Goal: Task Accomplishment & Management: Manage account settings

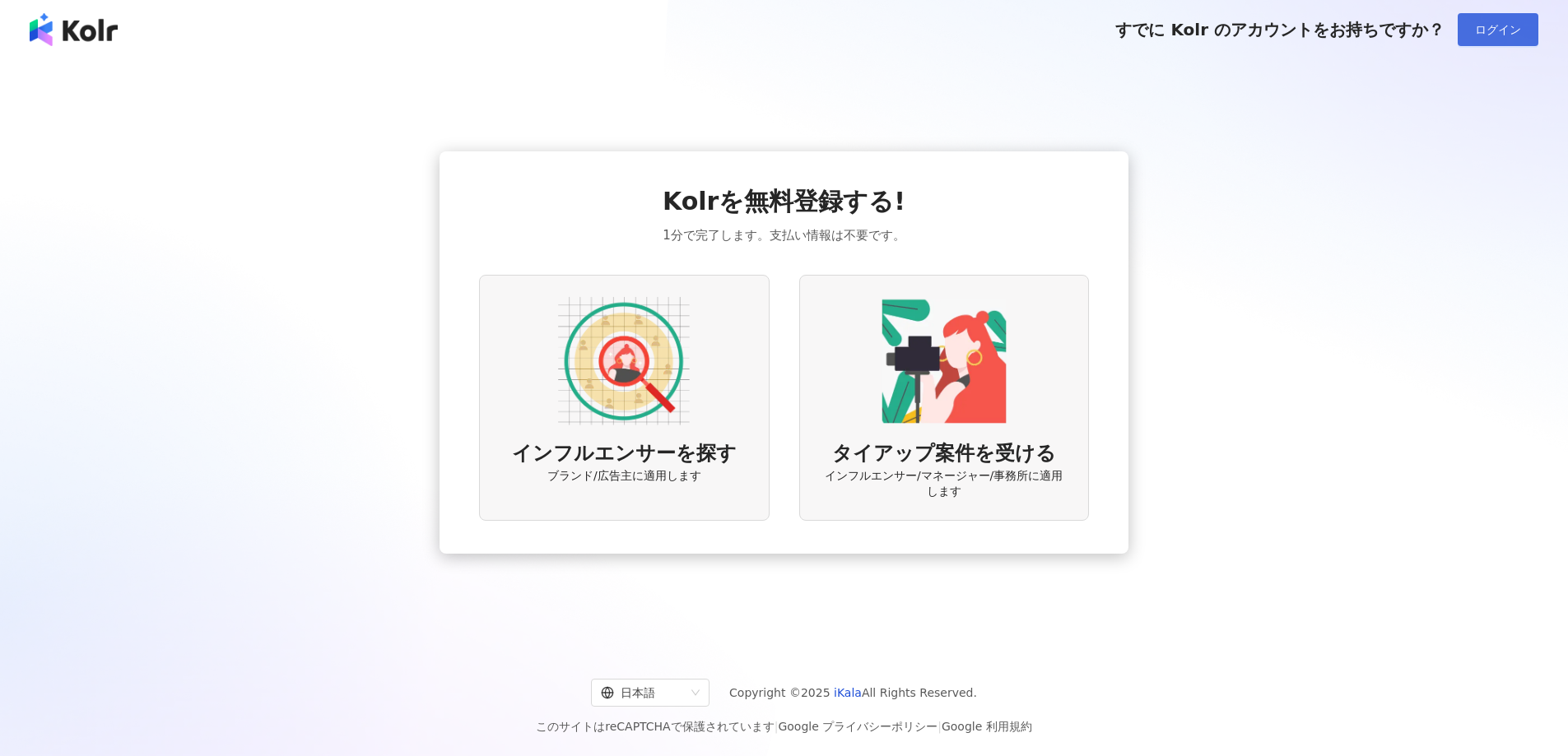
click at [1536, 22] on button "ログイン" at bounding box center [1497, 30] width 81 height 33
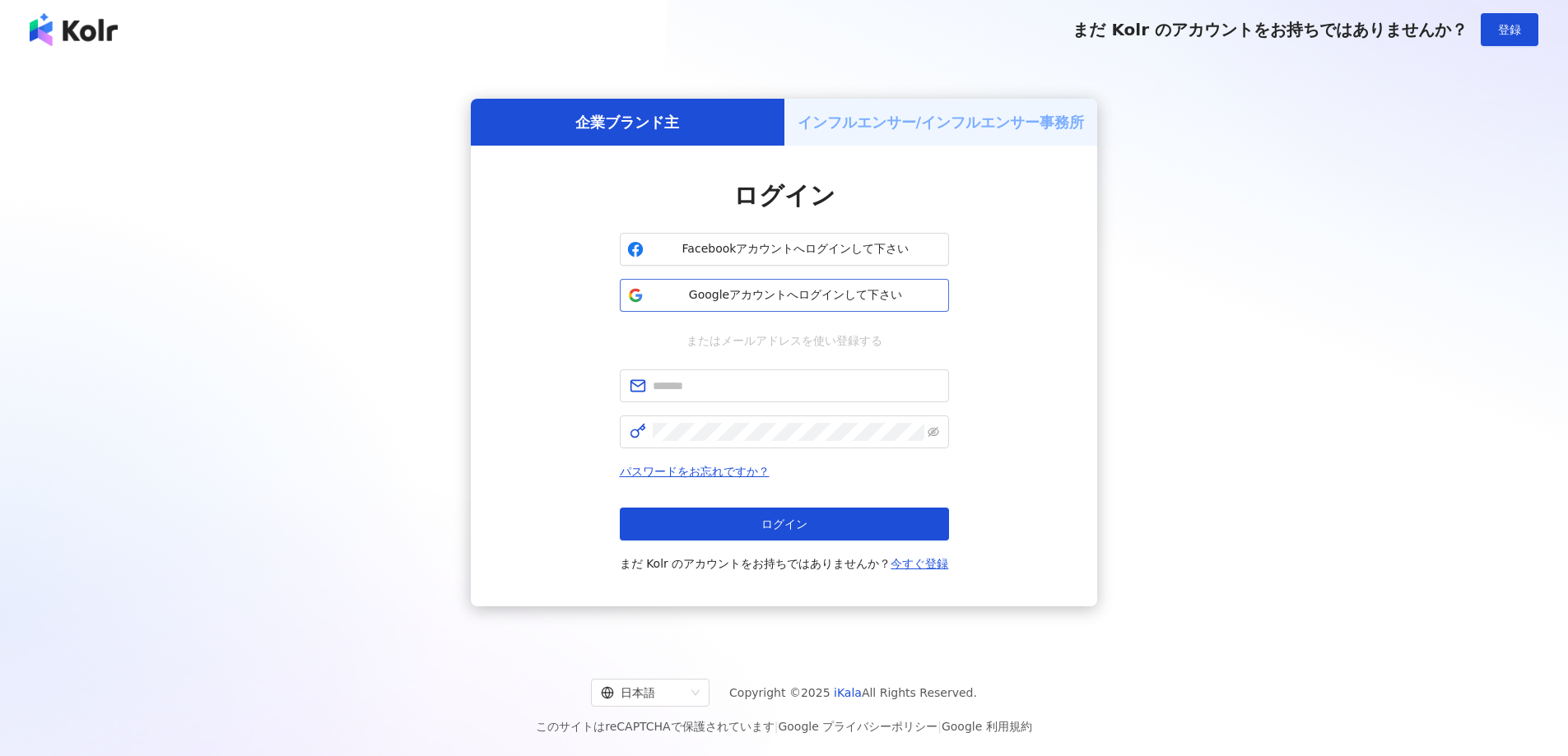
click at [730, 296] on span "Googleアカウントへログインして下さい" at bounding box center [796, 295] width 291 height 16
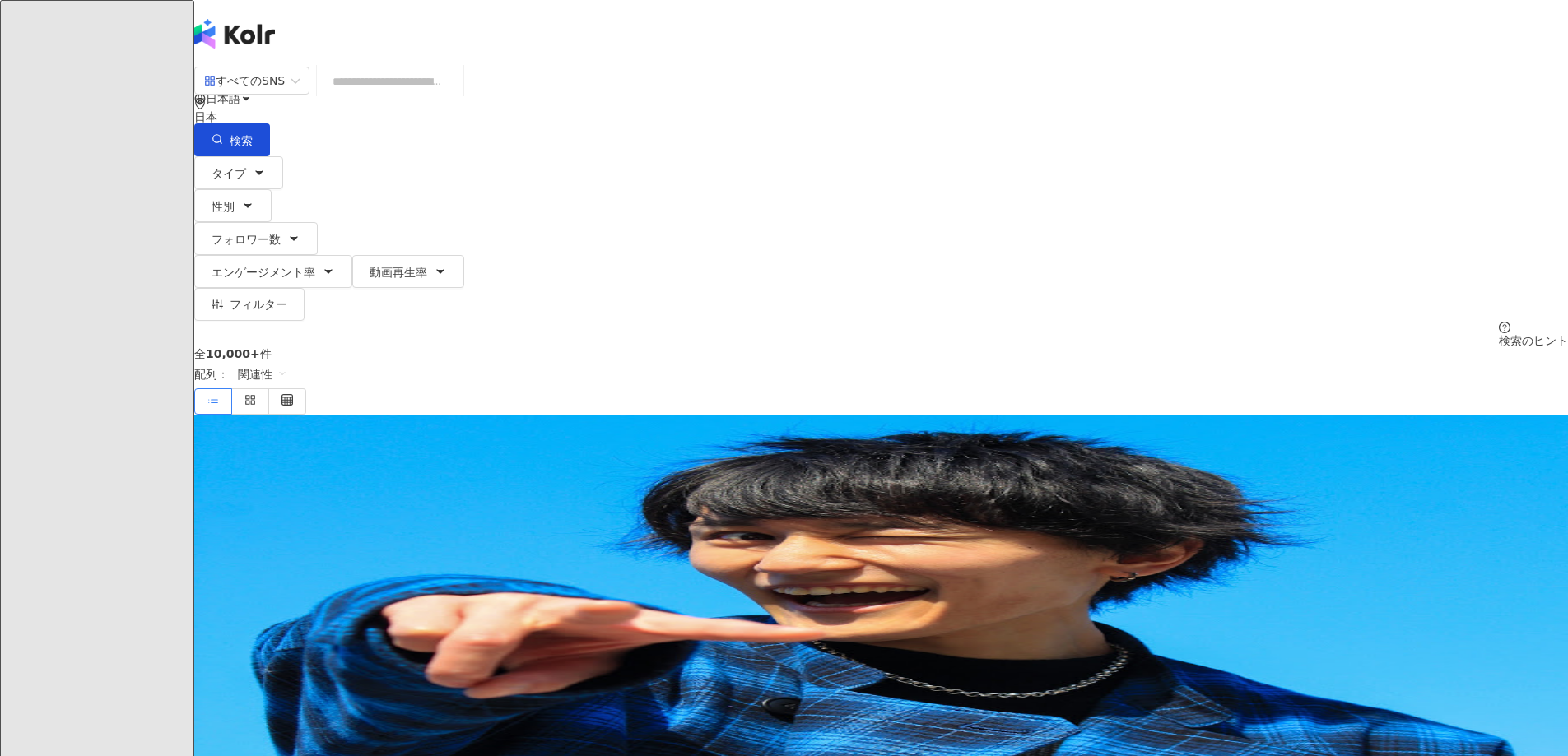
click at [239, 159] on icon at bounding box center [233, 165] width 12 height 12
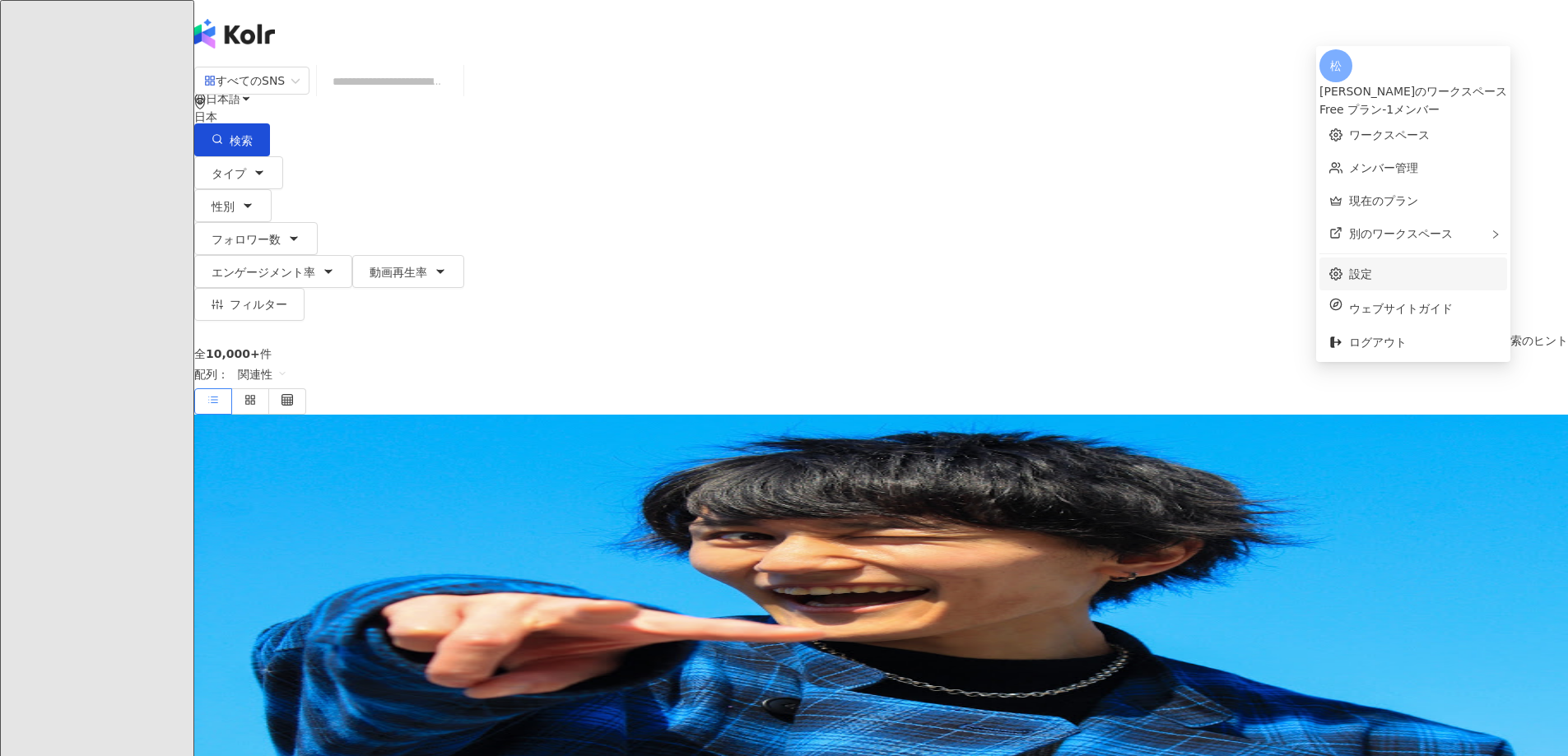
click at [1372, 268] on link "設定" at bounding box center [1360, 275] width 23 height 14
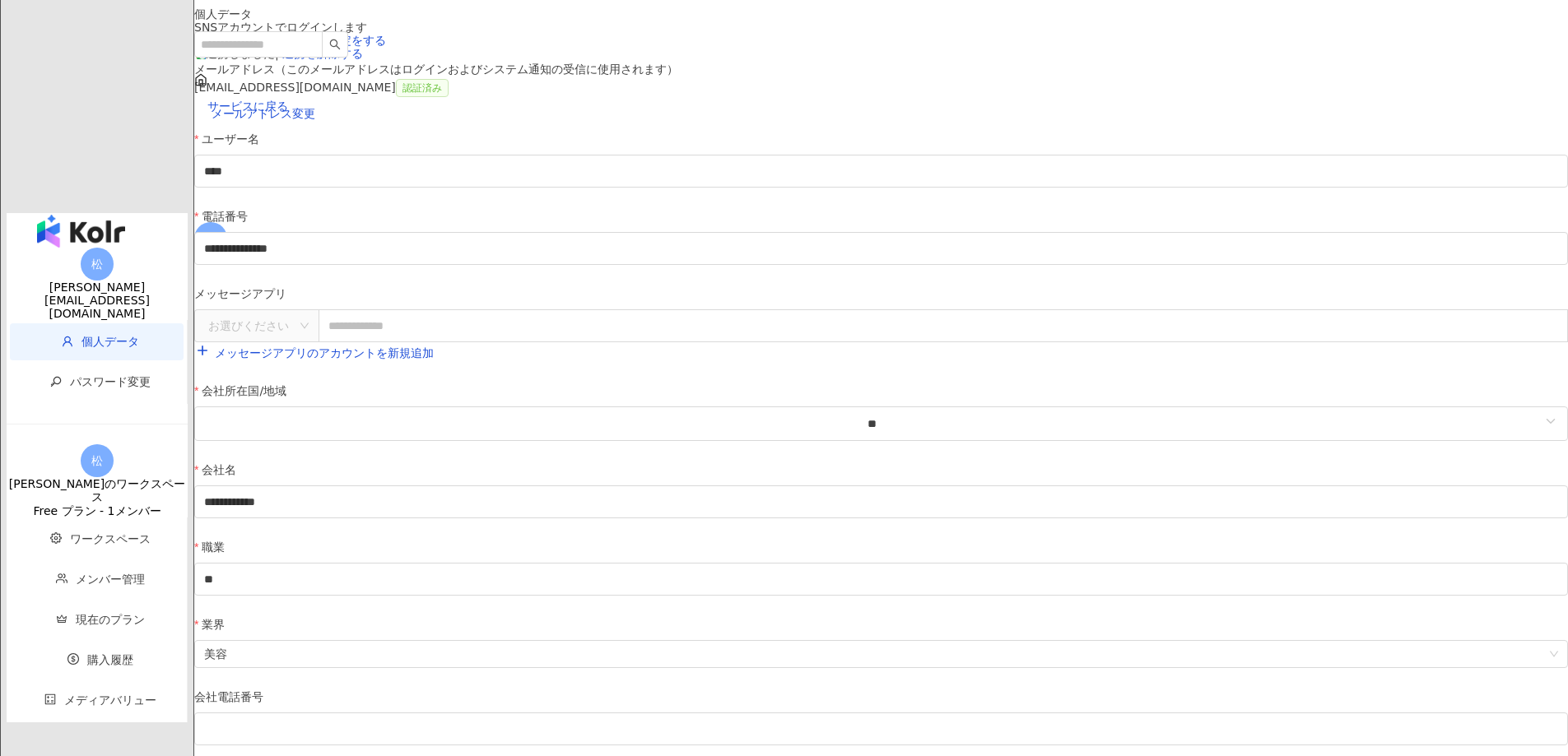
scroll to position [52, 0]
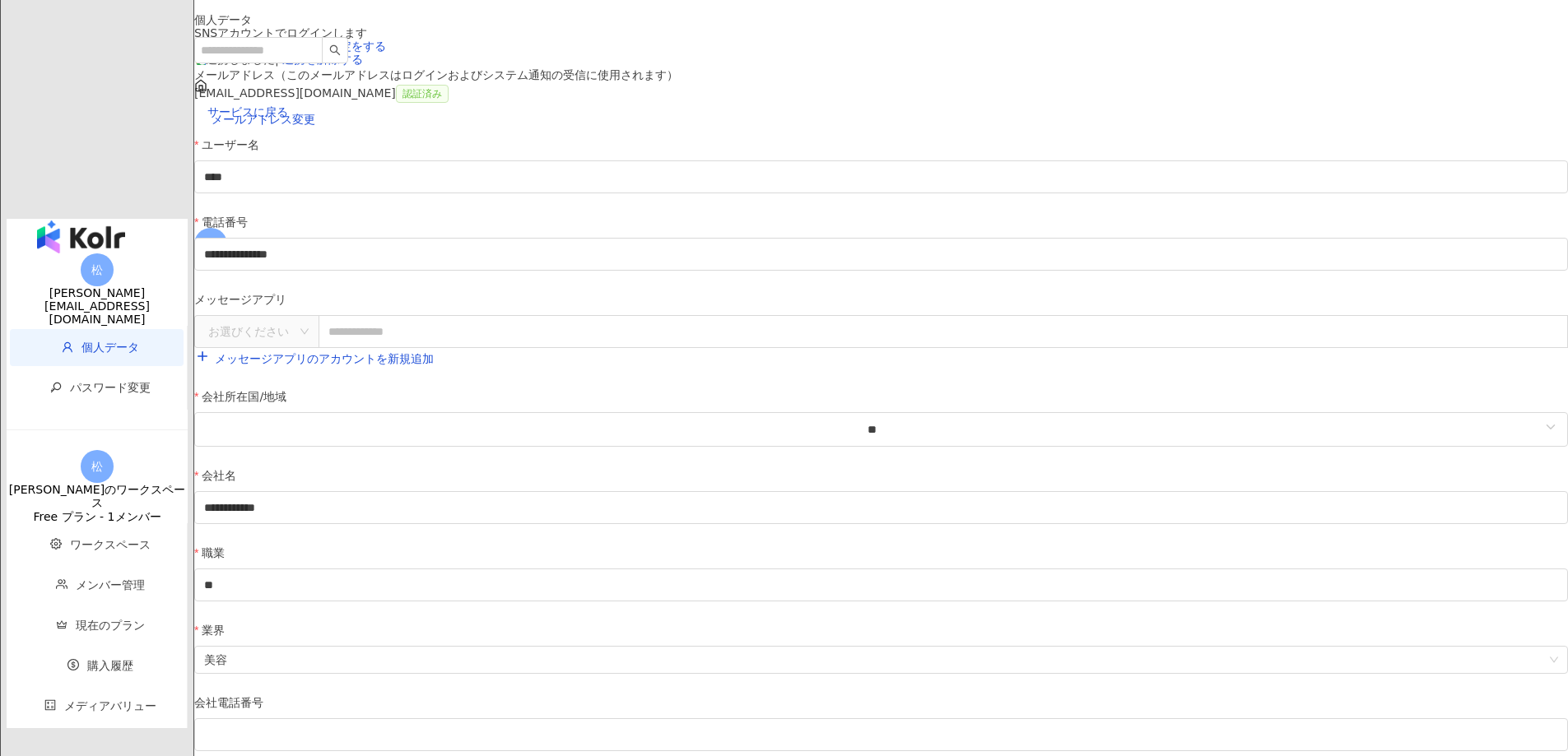
click at [1353, 211] on div "松" at bounding box center [881, 244] width 1374 height 66
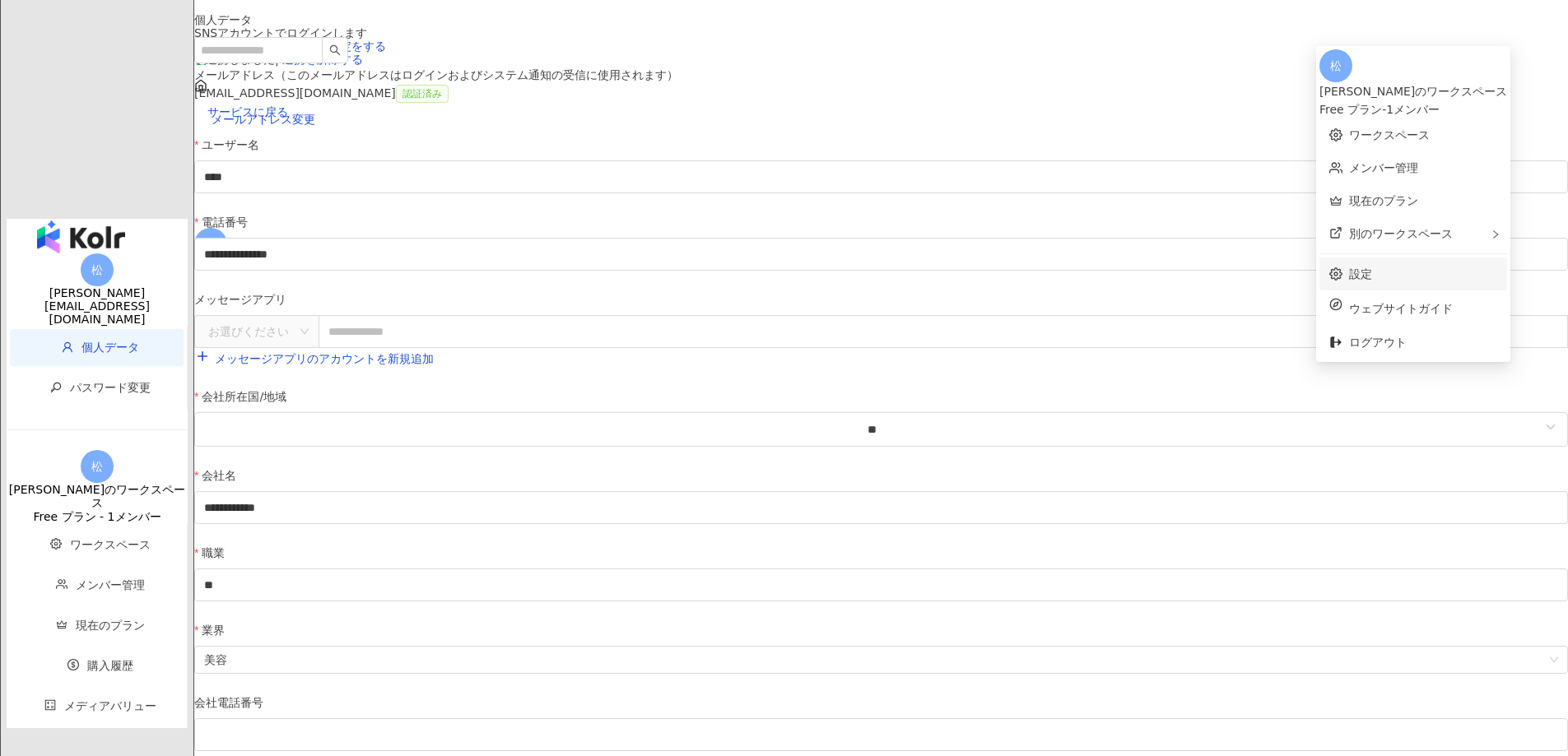
click at [1372, 268] on link "設定" at bounding box center [1360, 275] width 23 height 14
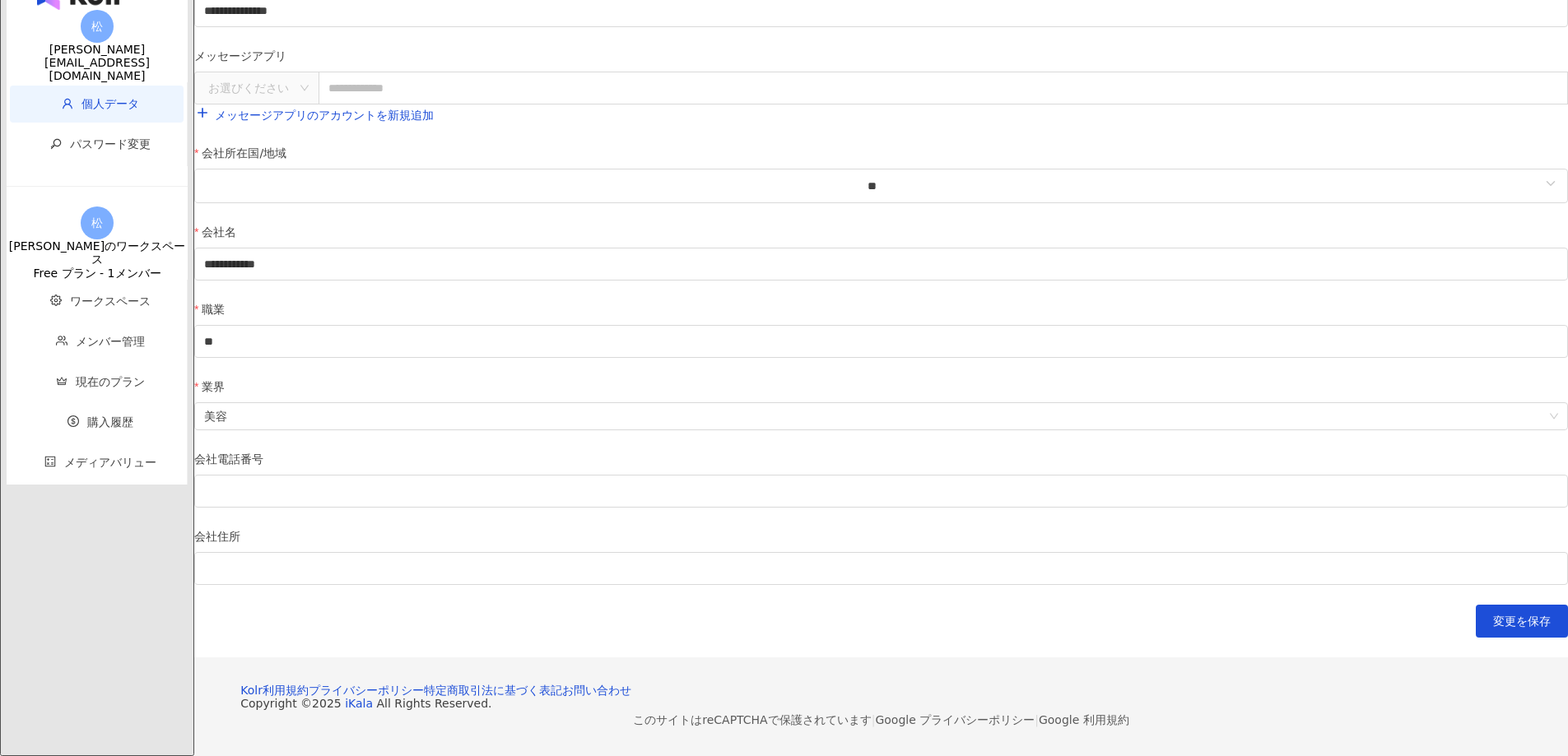
scroll to position [629, 0]
click at [127, 320] on span "ワークスペース" at bounding box center [100, 302] width 141 height 37
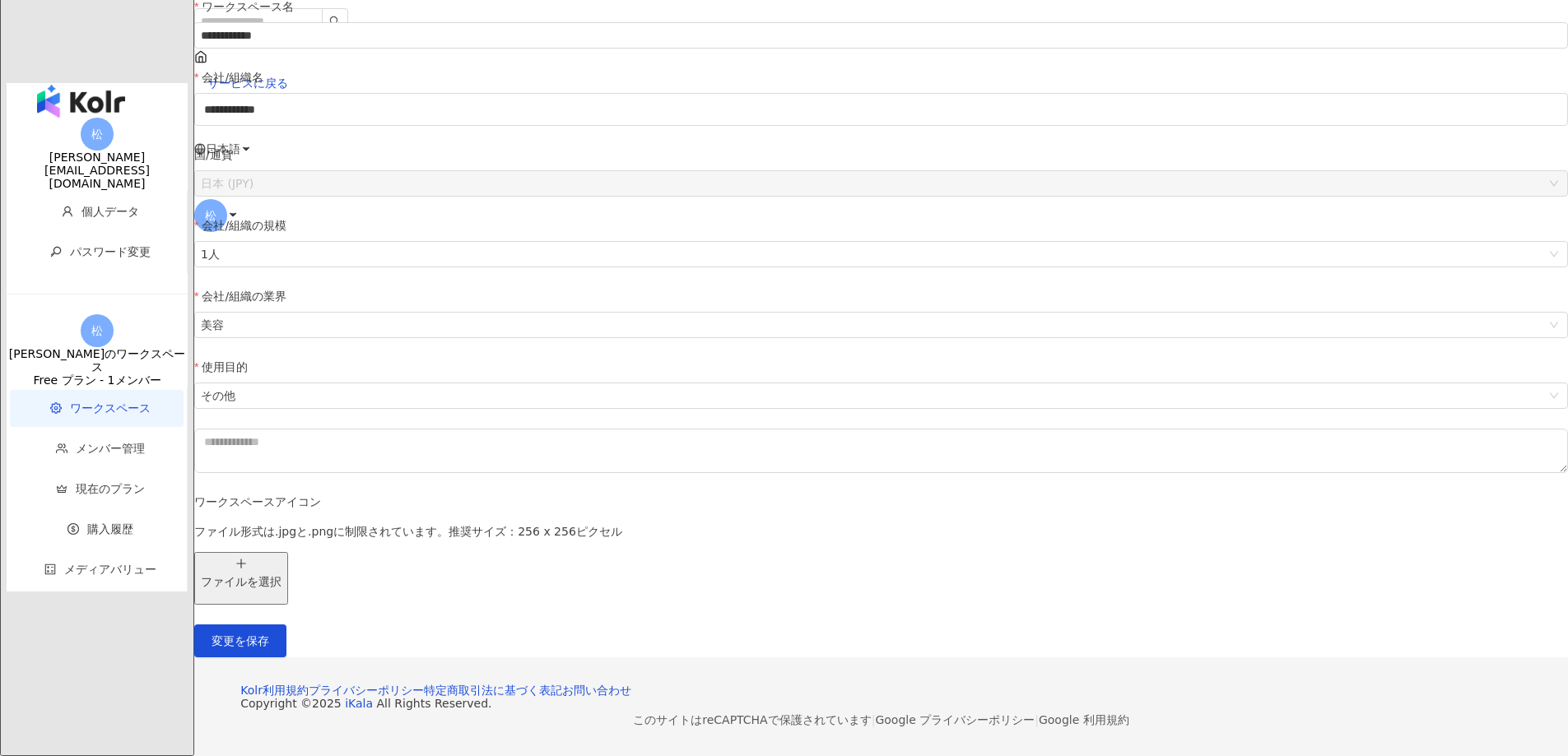
scroll to position [247, 0]
click at [149, 347] on div "[PERSON_NAME]のワークスペース" at bounding box center [97, 360] width 181 height 26
click at [94, 193] on li "個人データ" at bounding box center [96, 212] width 174 height 37
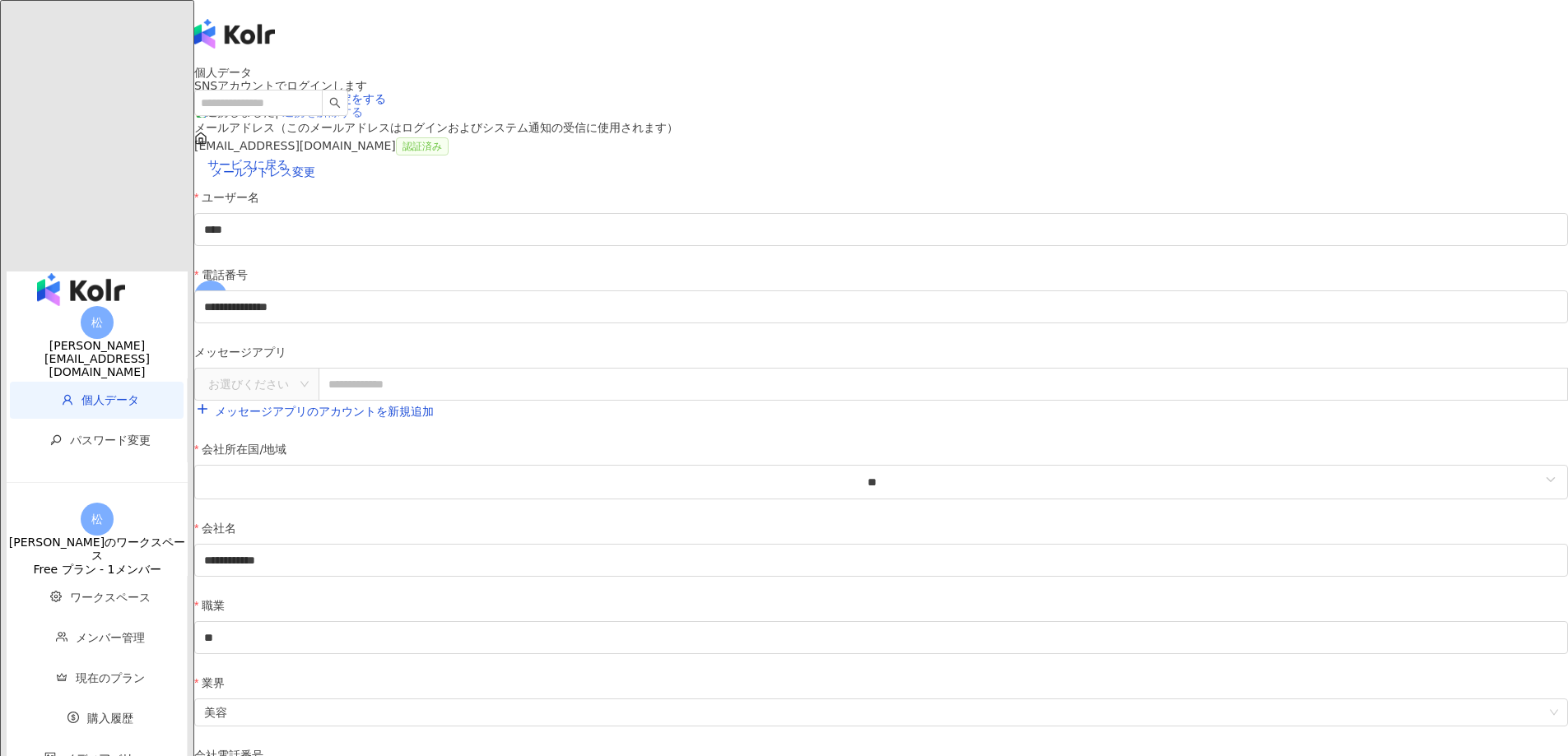
click at [363, 118] on link "連携を解除する" at bounding box center [322, 113] width 81 height 14
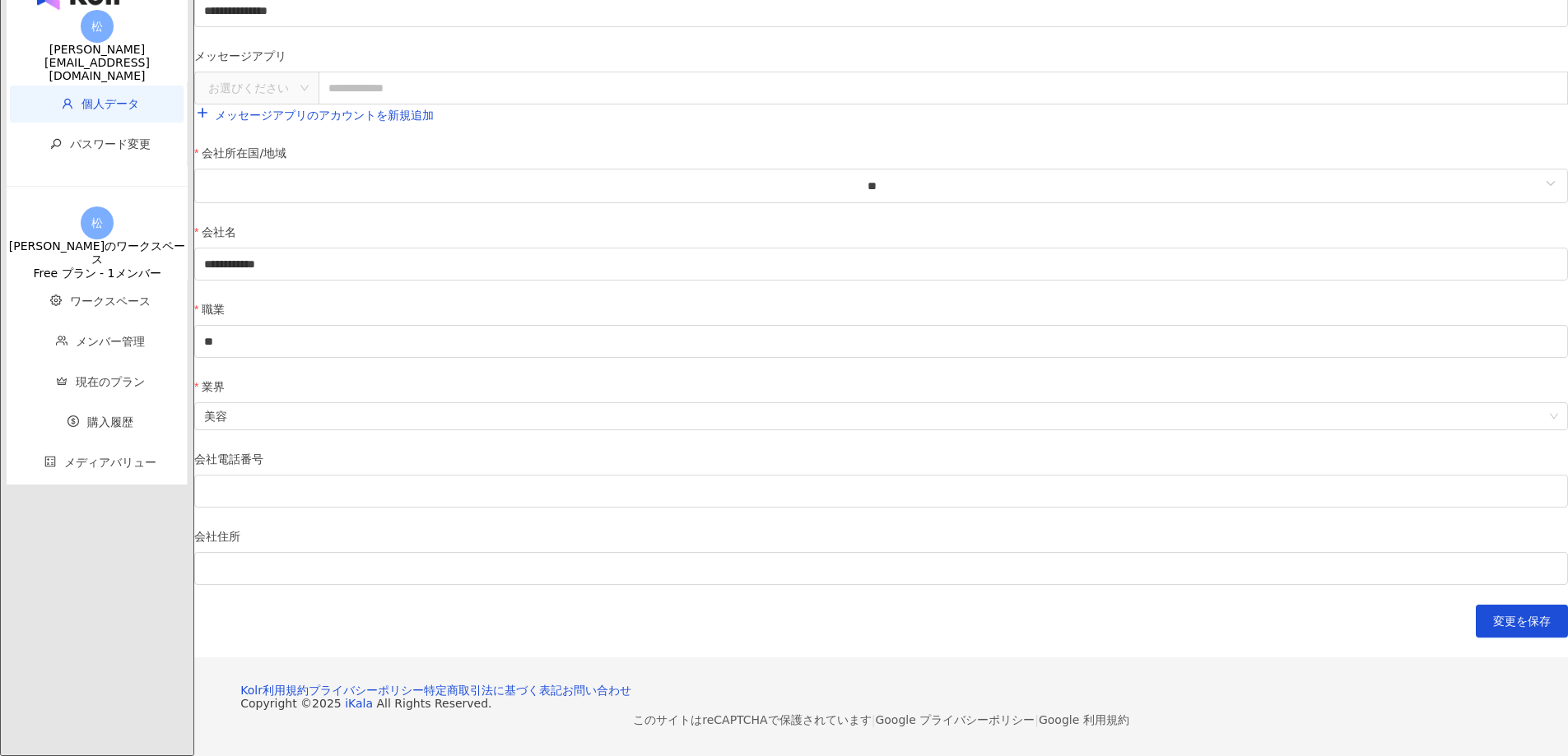
scroll to position [494, 0]
click at [945, 105] on input "text" at bounding box center [942, 88] width 1249 height 33
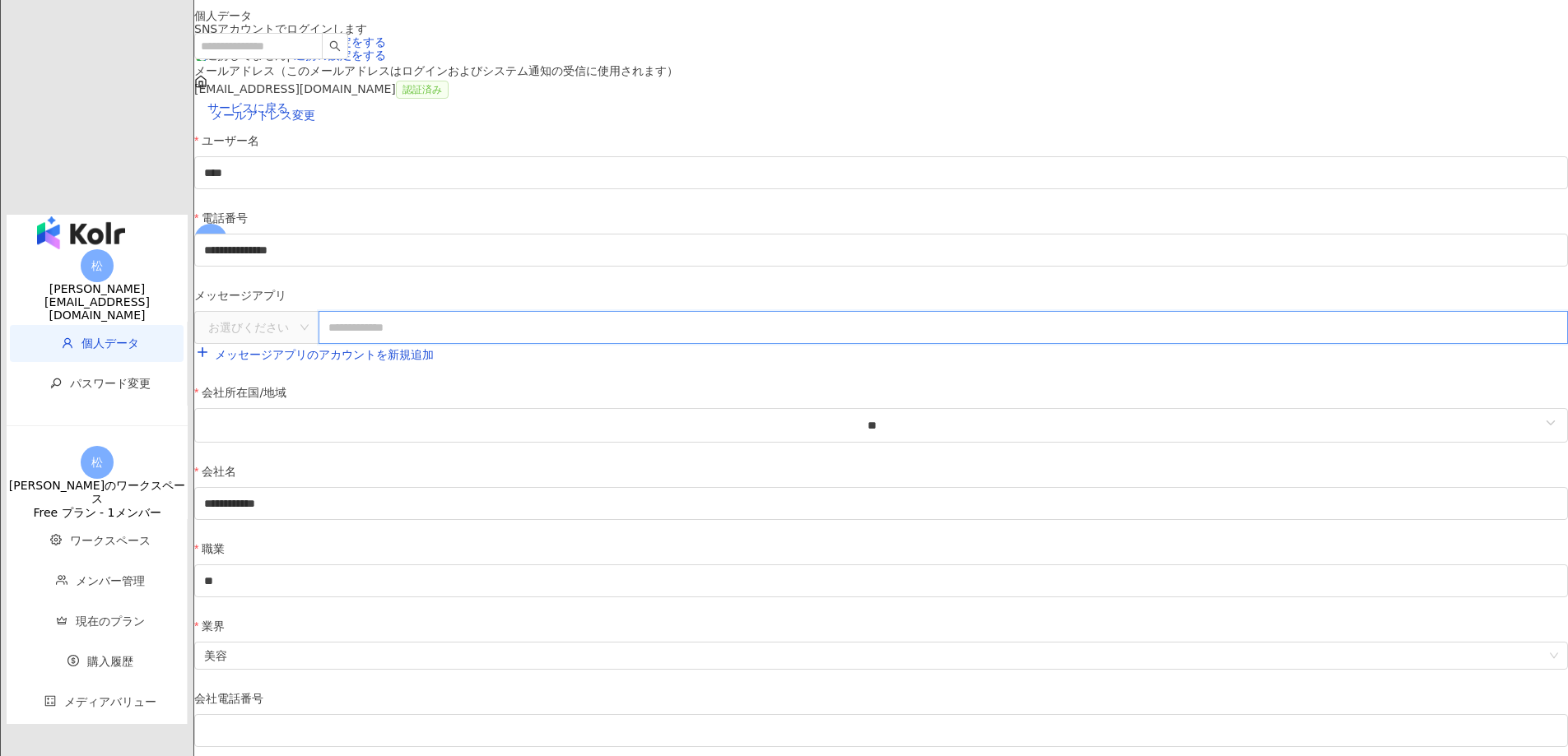
scroll to position [0, 0]
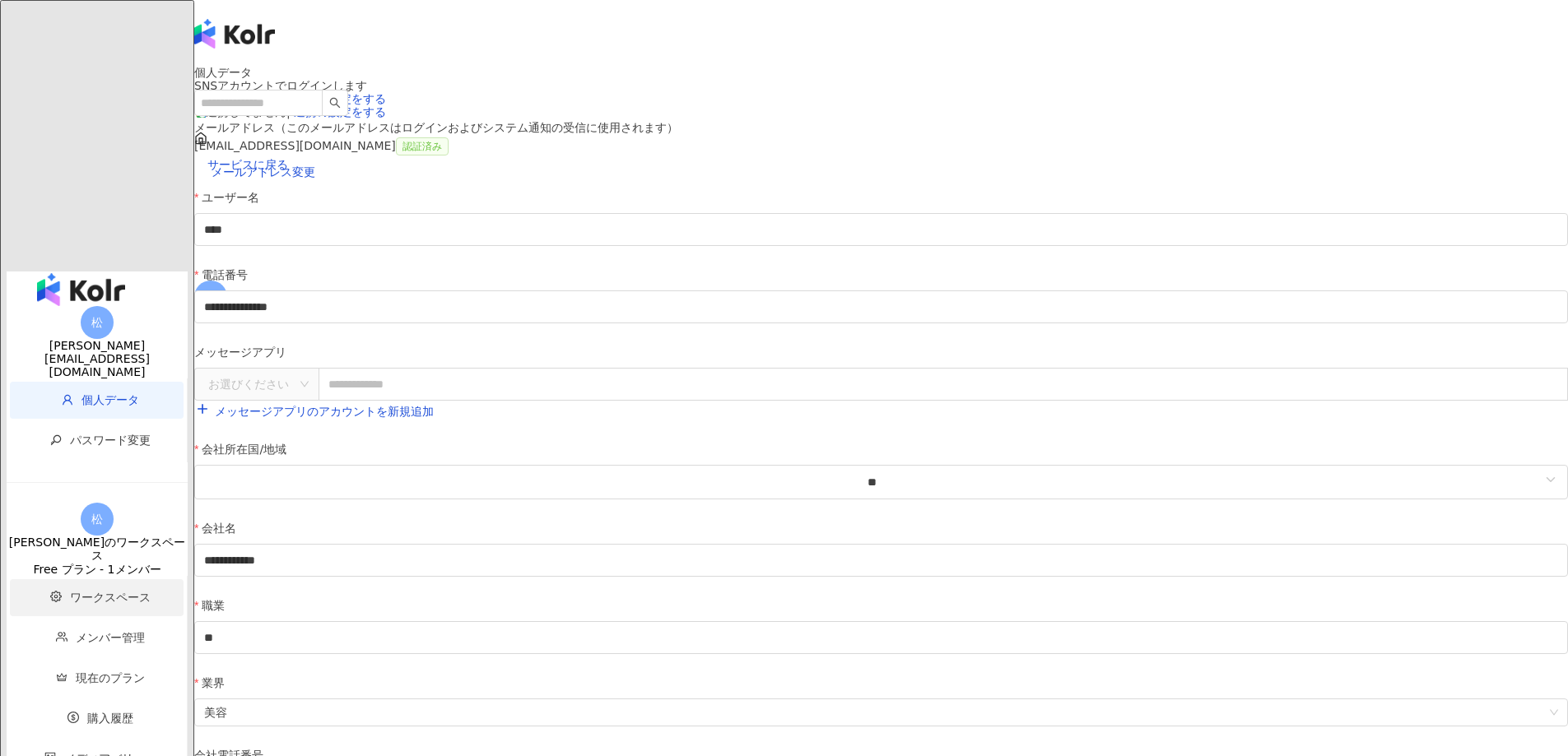
click at [116, 591] on span "ワークスペース" at bounding box center [110, 598] width 81 height 14
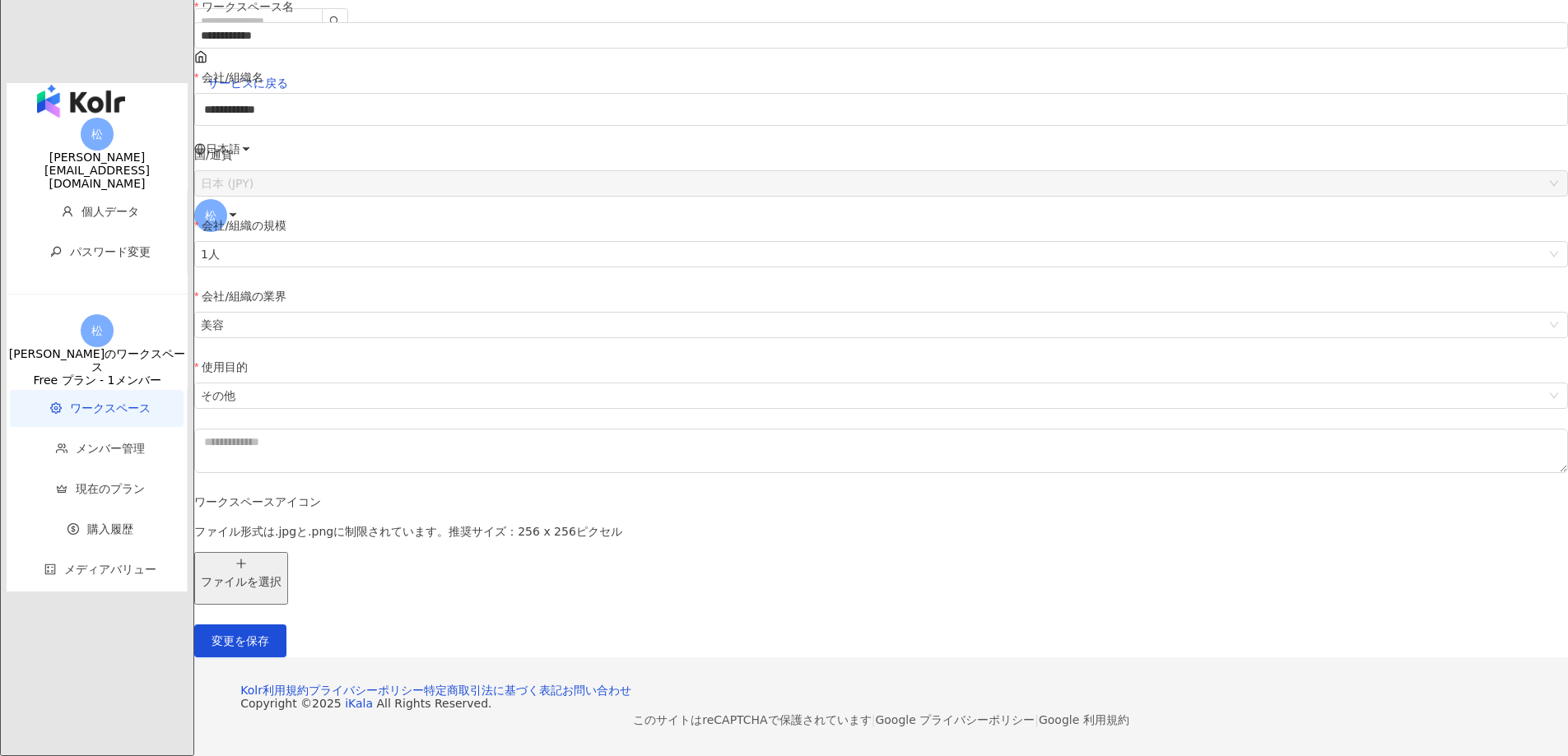
scroll to position [116, 0]
click at [216, 207] on span "松" at bounding box center [211, 215] width 12 height 18
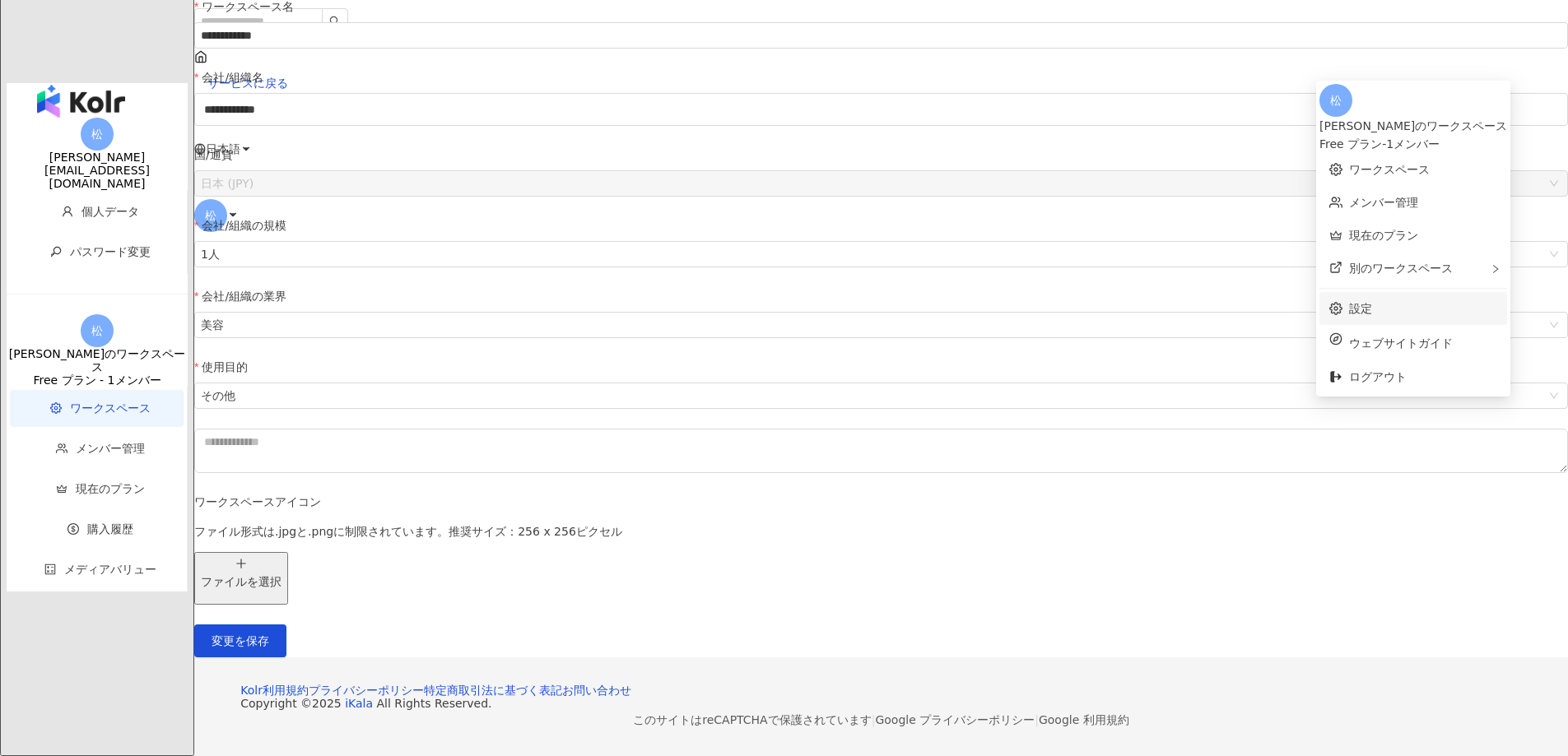
click at [1372, 302] on link "設定" at bounding box center [1360, 309] width 23 height 14
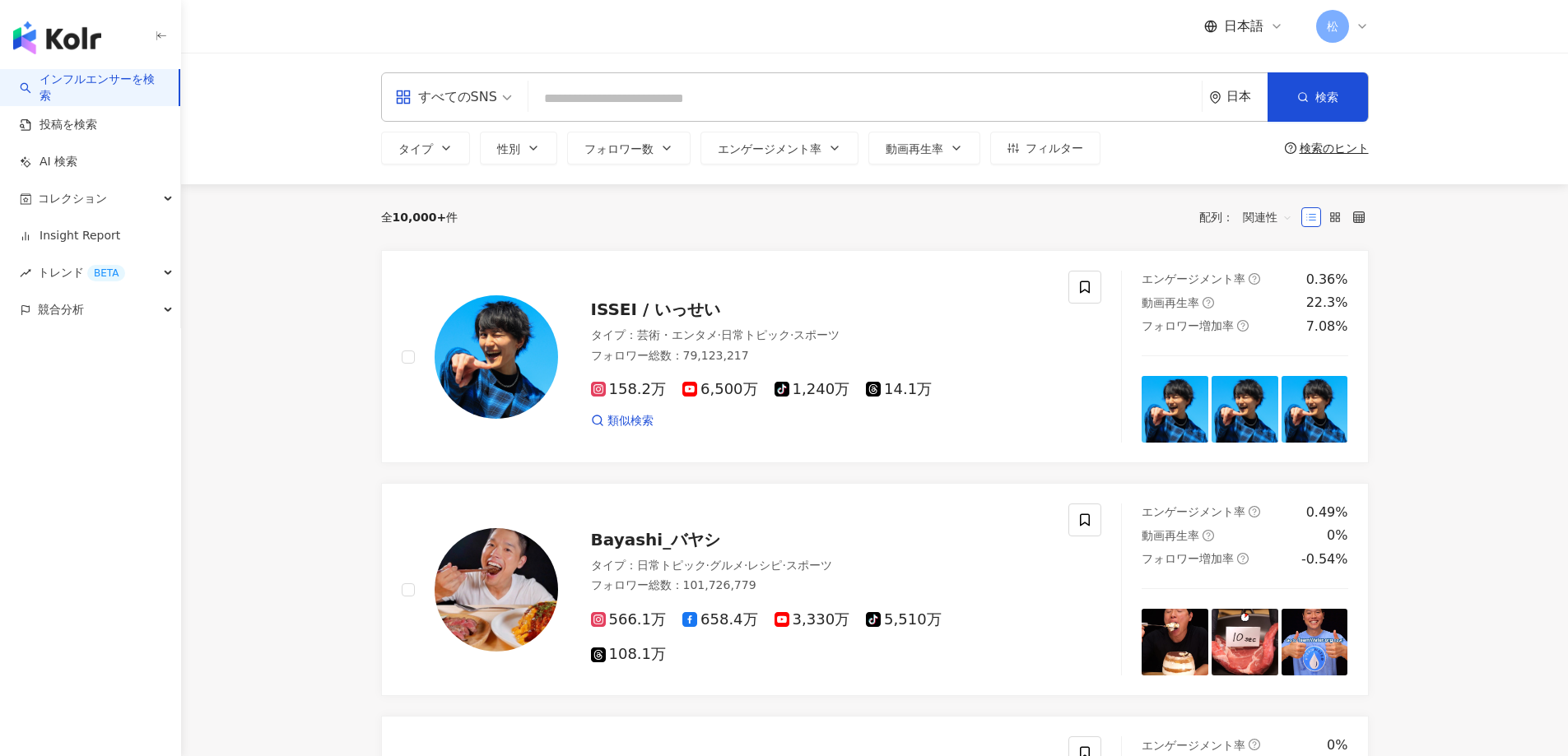
click at [1349, 7] on div "日本語 松" at bounding box center [875, 26] width 988 height 52
click at [1354, 29] on div "松" at bounding box center [1342, 26] width 52 height 33
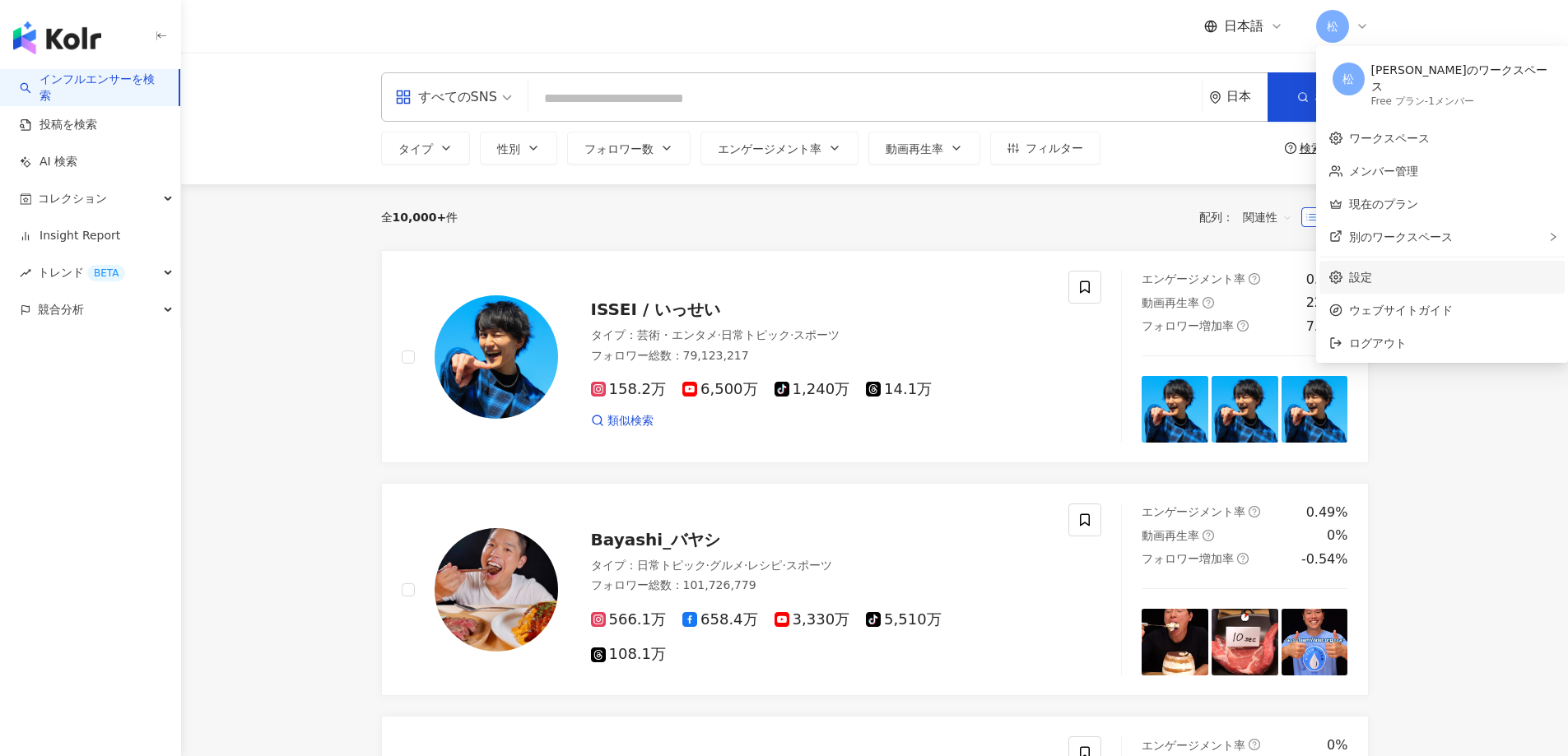
click at [1372, 271] on link "設定" at bounding box center [1360, 278] width 23 height 14
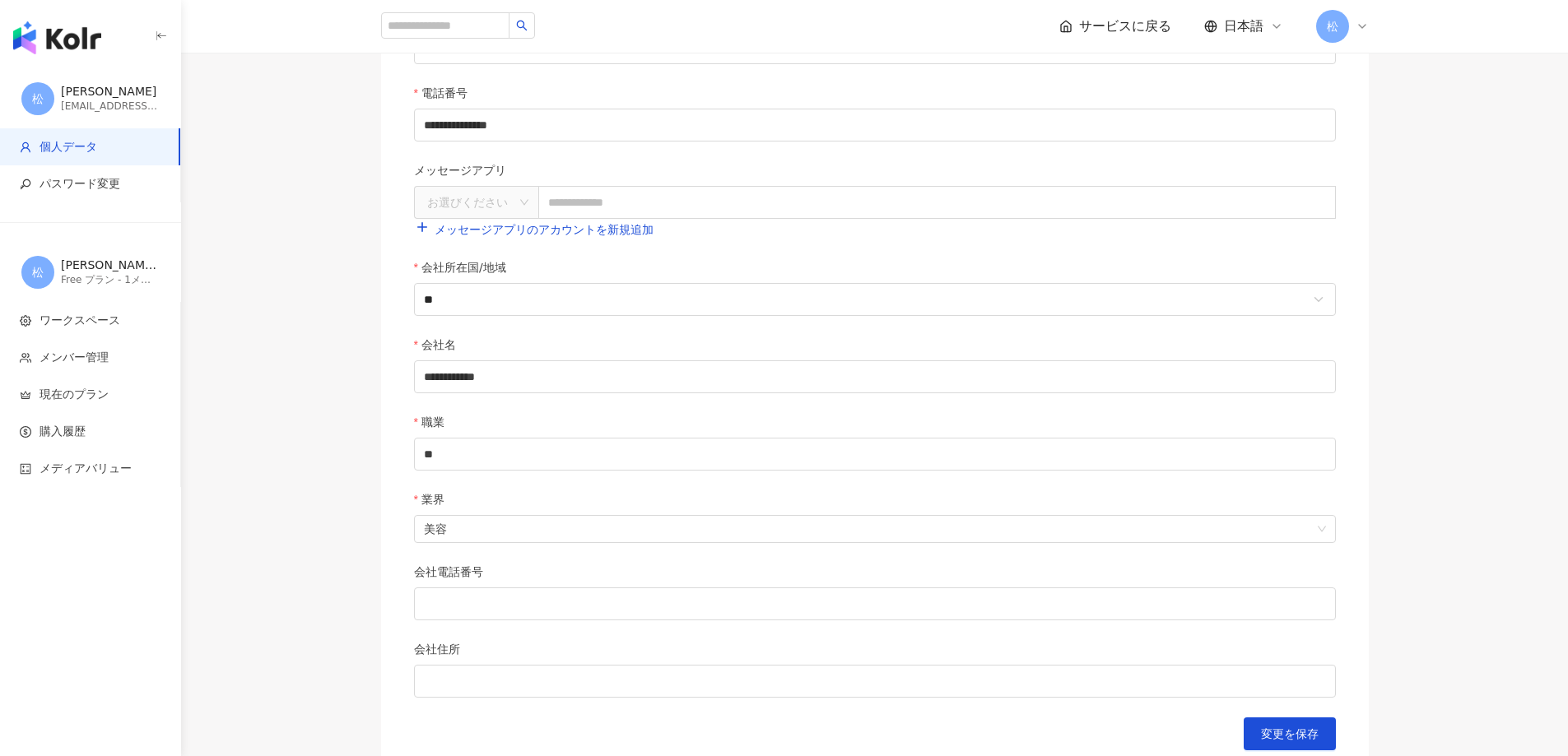
scroll to position [411, 0]
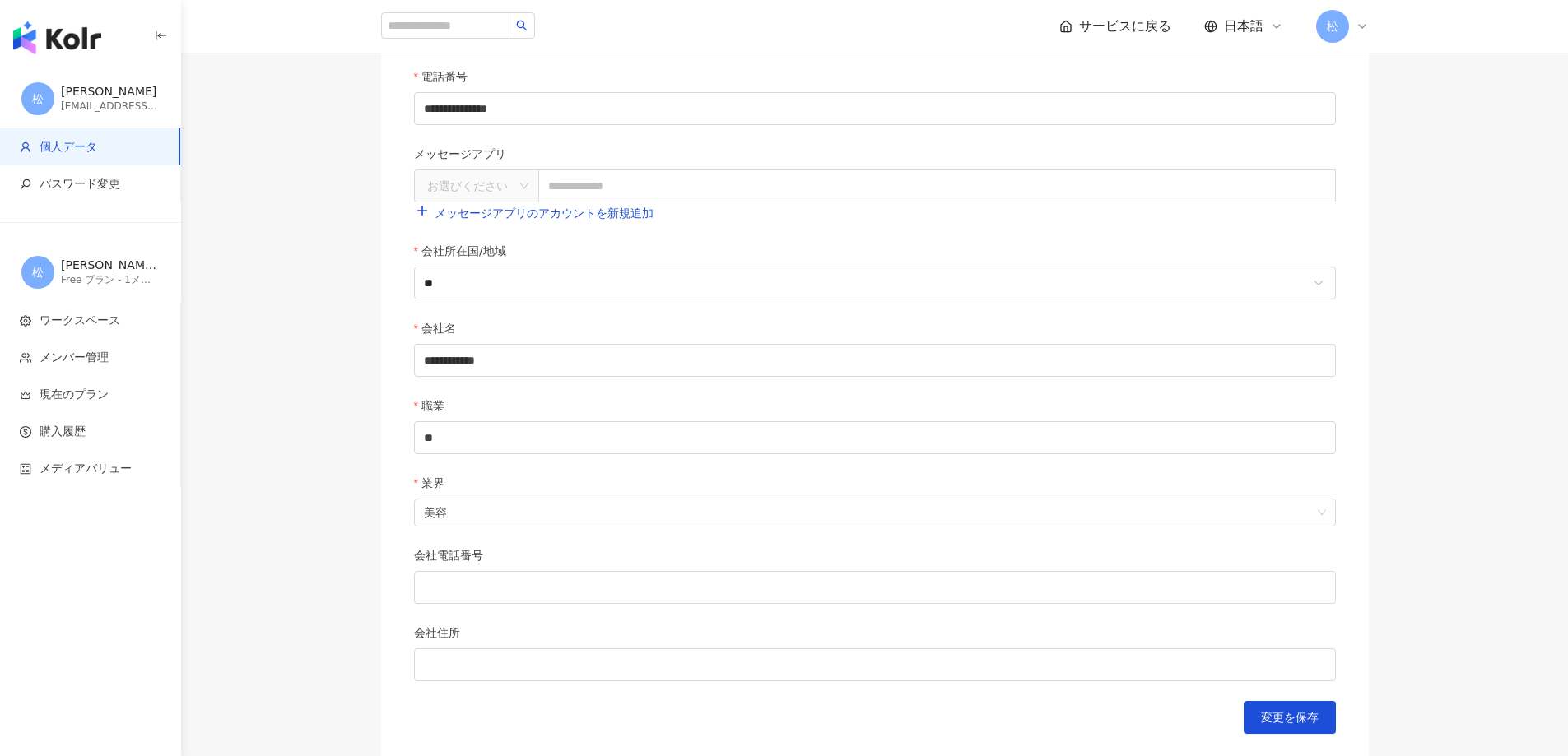
click at [1401, 250] on div "**********" at bounding box center [875, 230] width 1054 height 1113
click at [1320, 714] on button "変更を保存" at bounding box center [1290, 718] width 92 height 33
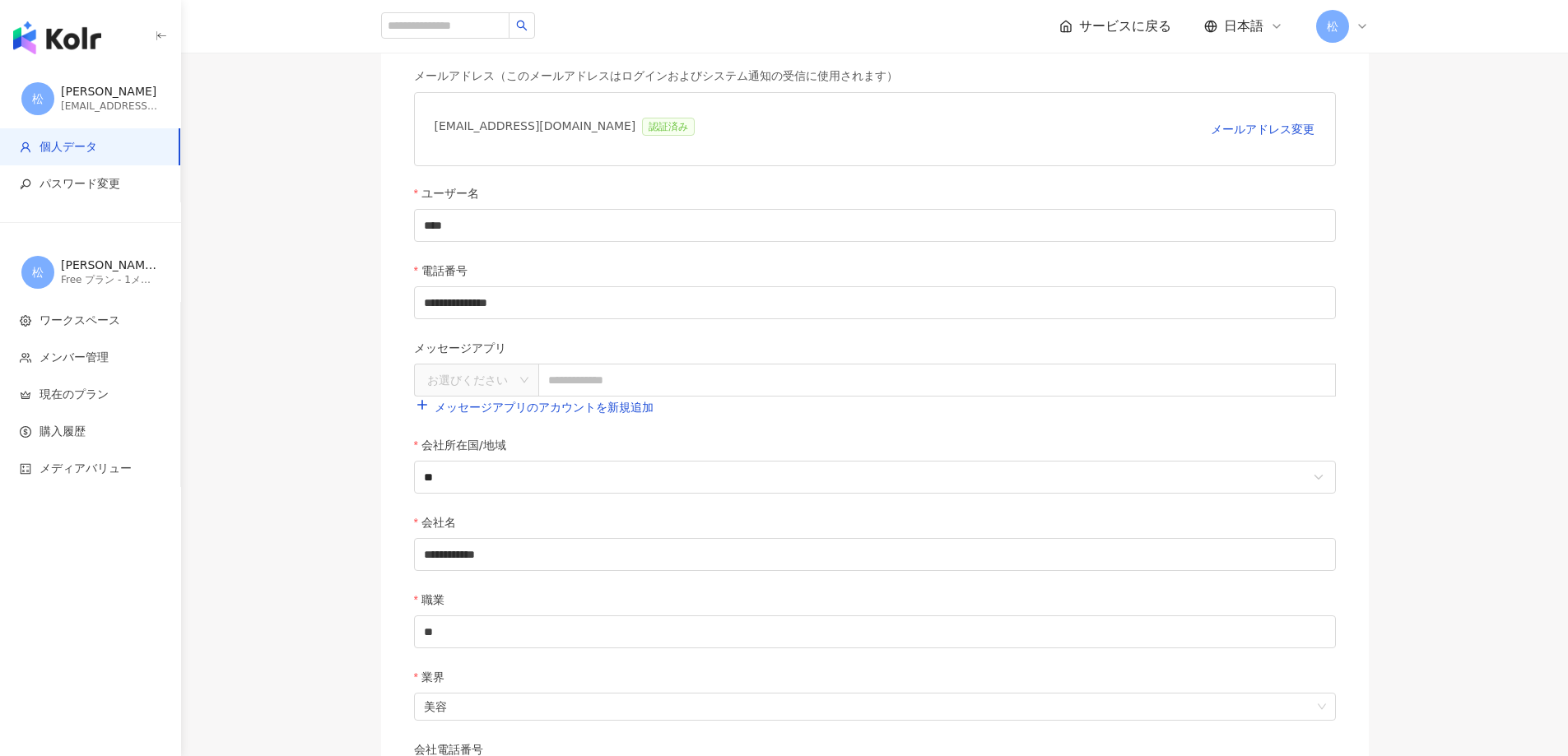
scroll to position [0, 0]
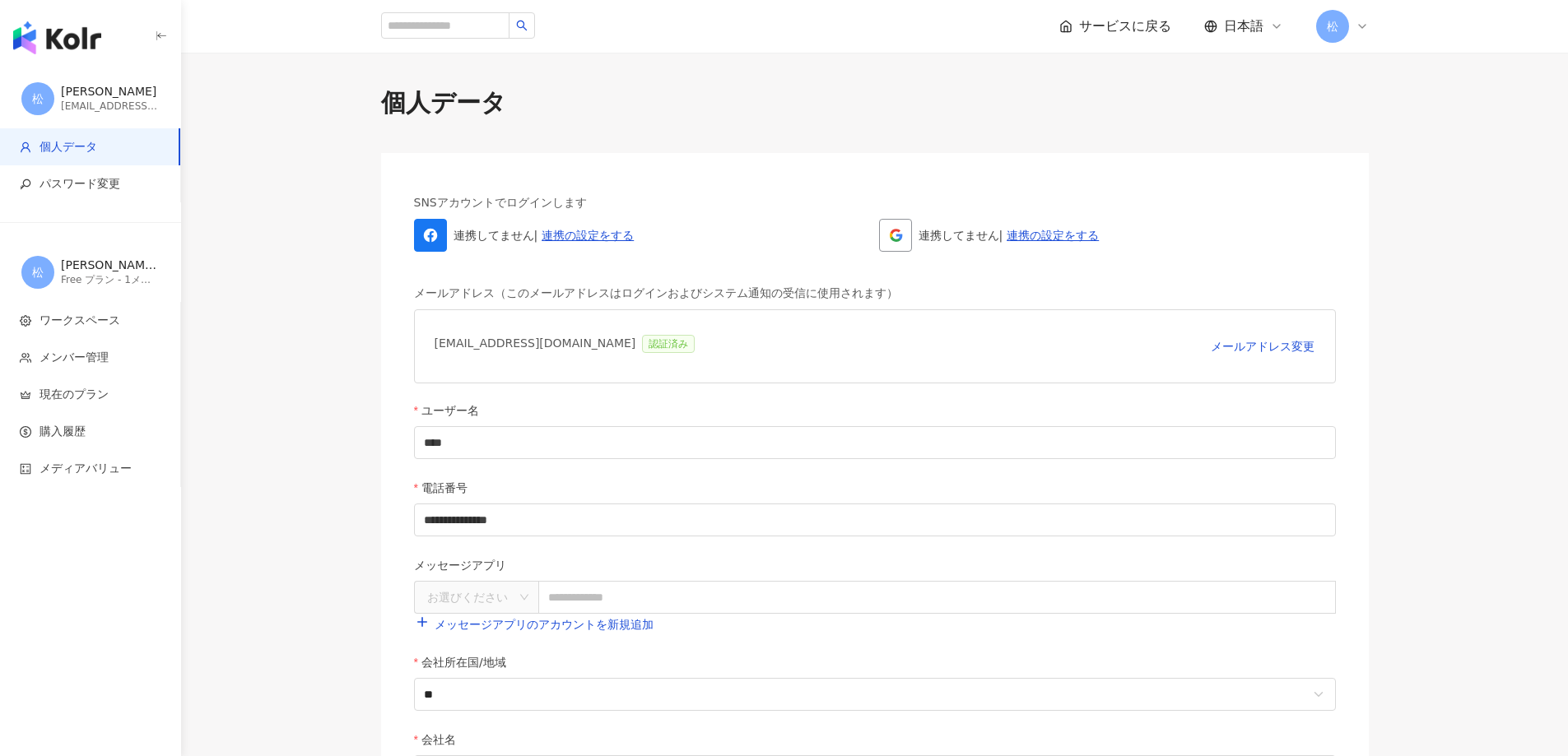
click at [40, 89] on span "松" at bounding box center [38, 98] width 12 height 18
click at [54, 426] on span "購入履歴" at bounding box center [62, 432] width 46 height 16
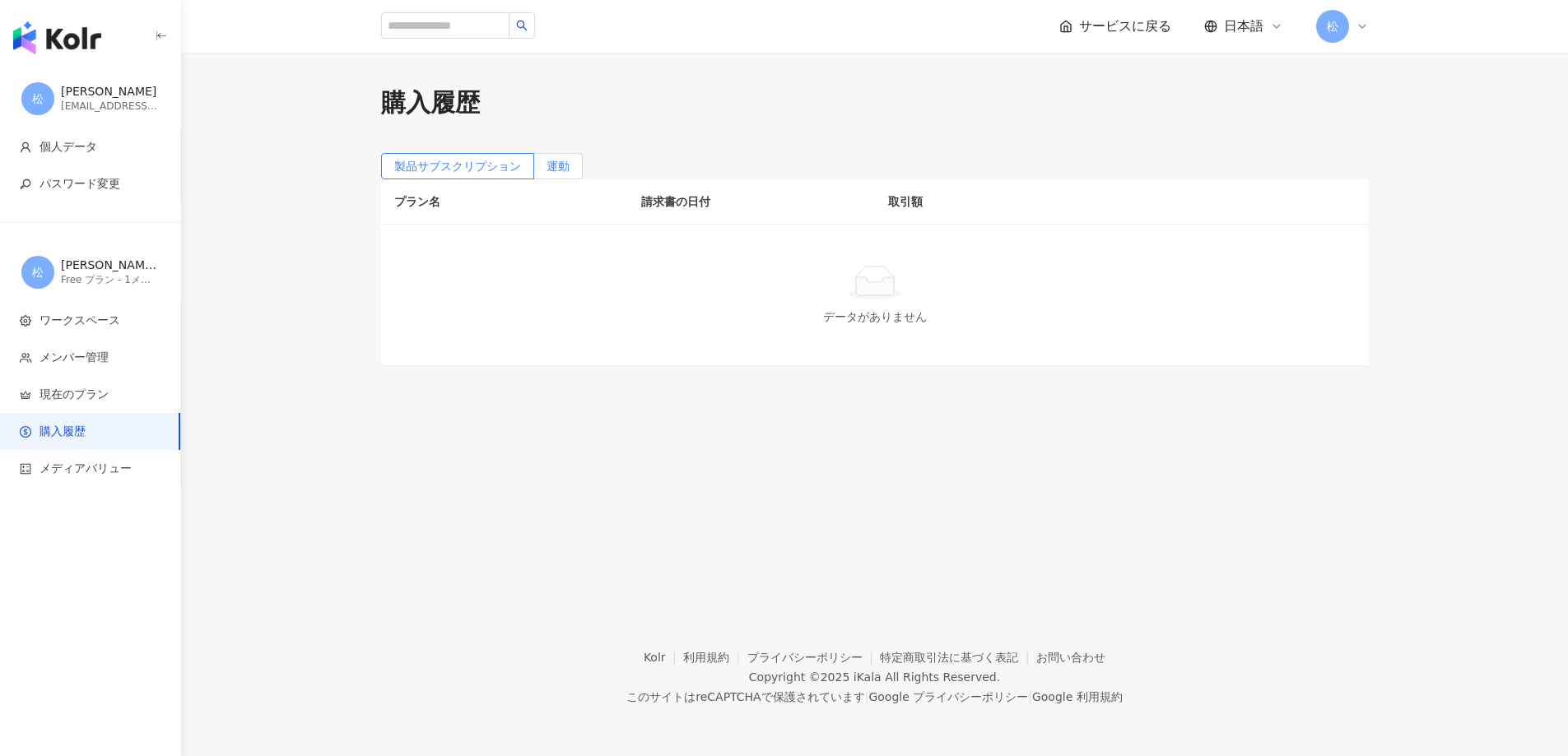
click at [582, 180] on label "運動" at bounding box center [558, 166] width 49 height 26
click at [145, 412] on li "現在のプラン" at bounding box center [90, 395] width 180 height 37
click at [145, 397] on span "現在のプラン" at bounding box center [93, 395] width 147 height 16
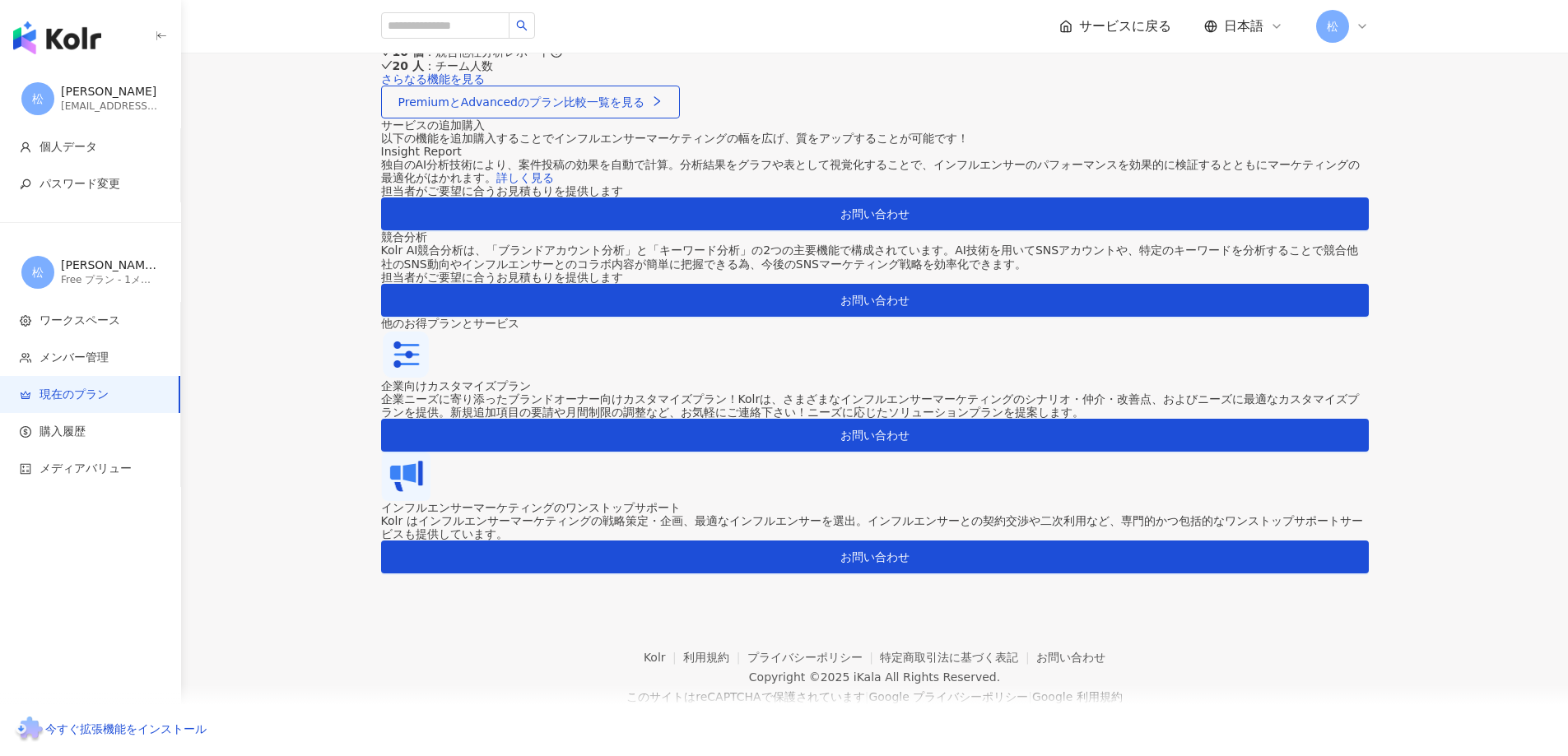
scroll to position [1482, 0]
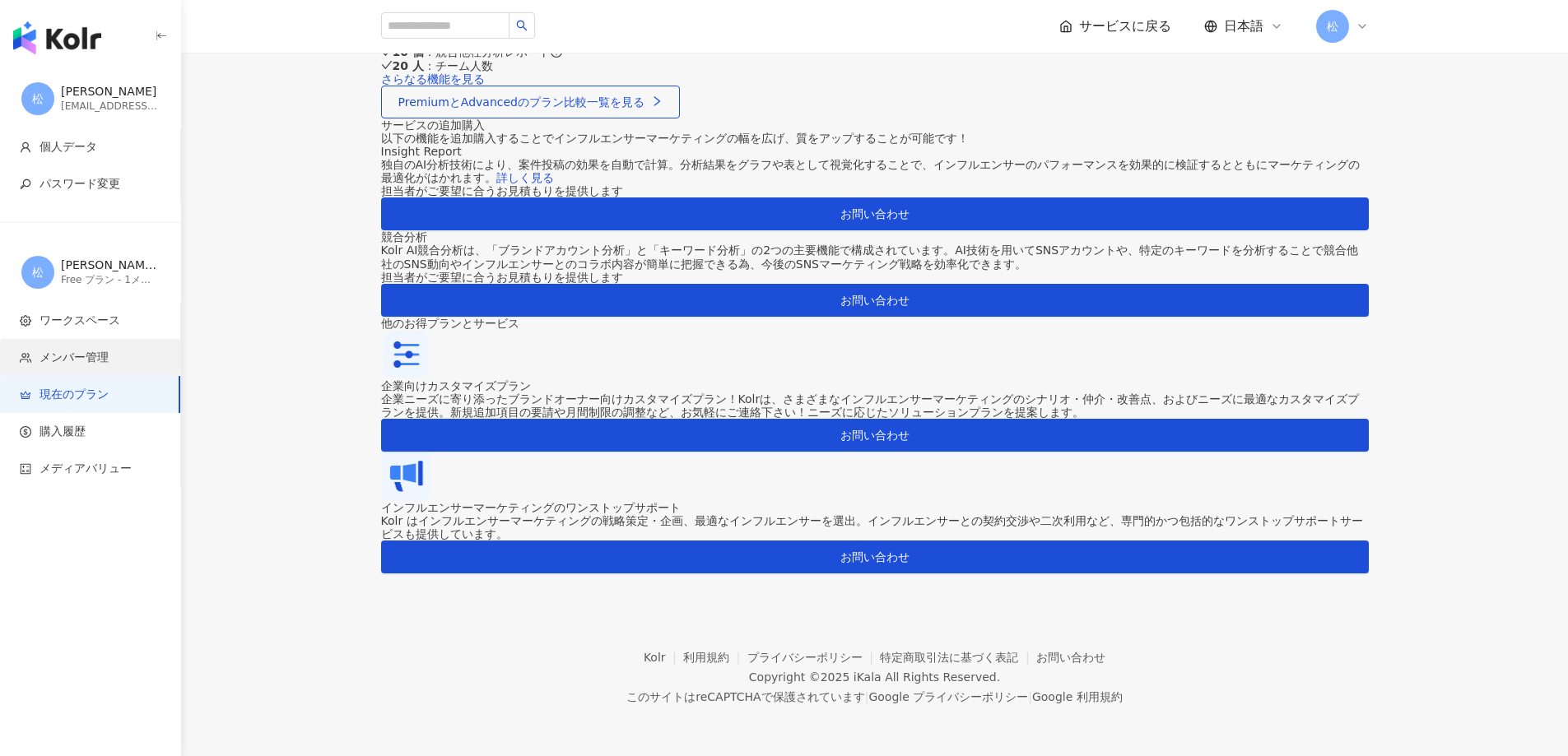
click at [49, 355] on span "メンバー管理" at bounding box center [74, 357] width 69 height 16
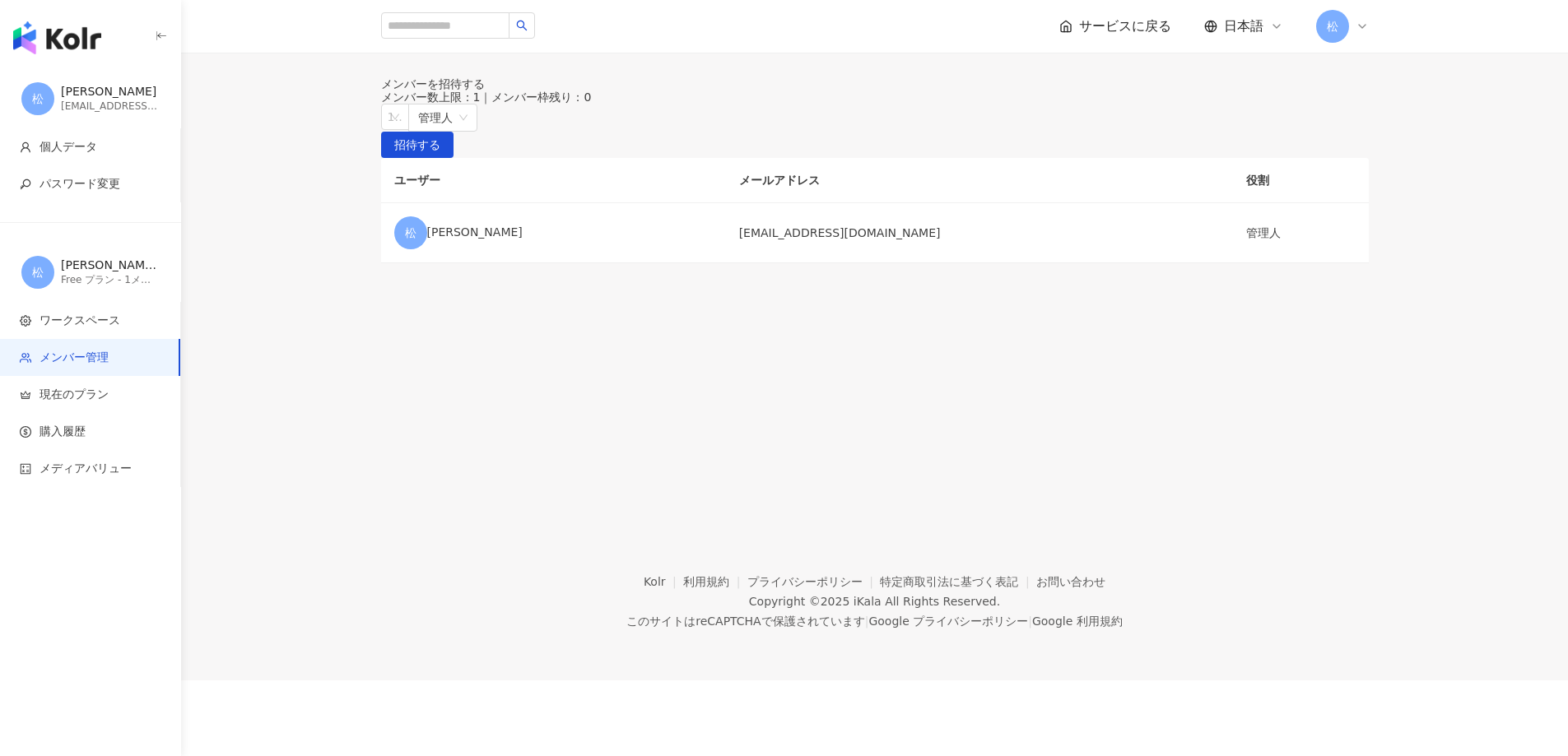
click at [49, 355] on span "メンバー管理" at bounding box center [74, 357] width 69 height 16
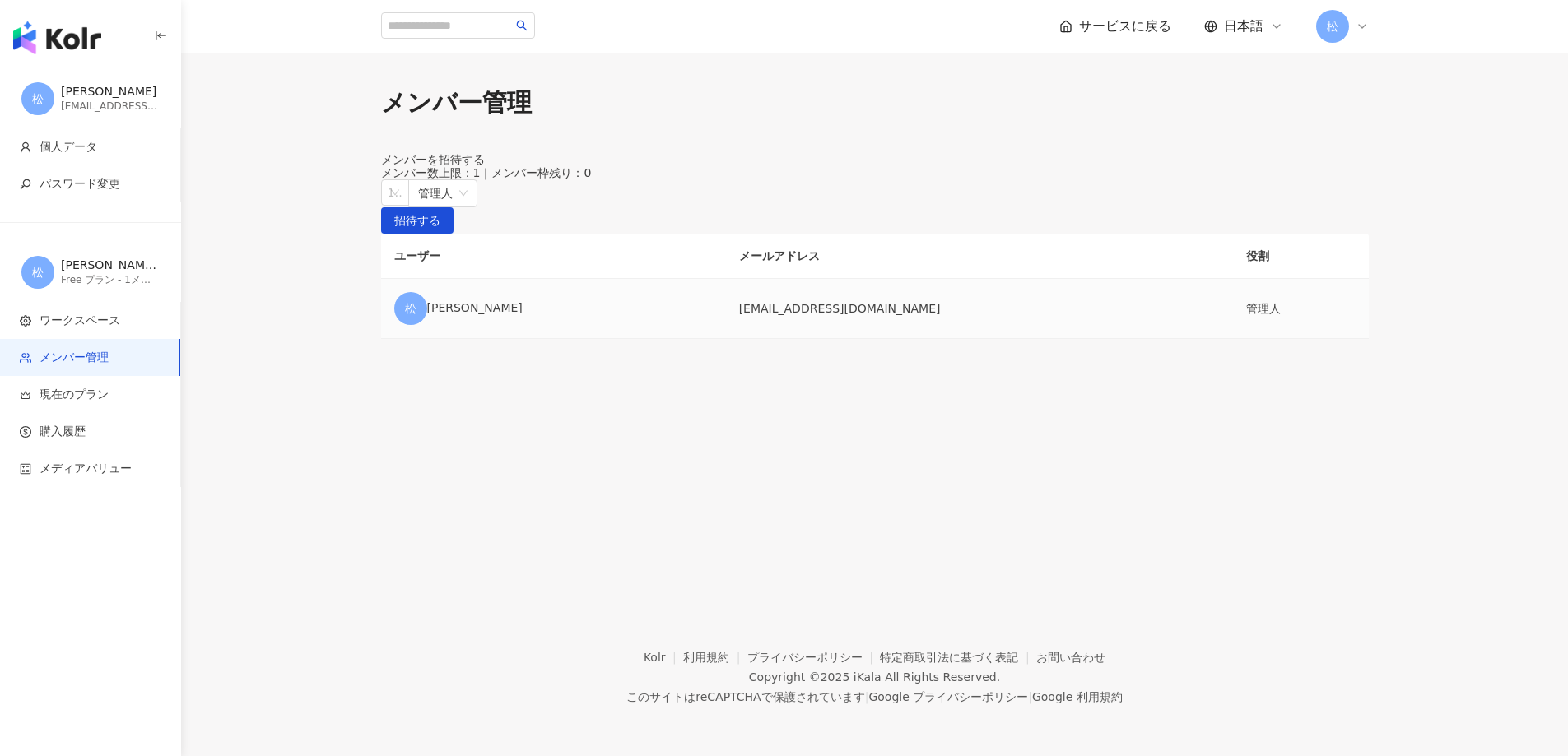
click at [481, 325] on div "[PERSON_NAME]" at bounding box center [553, 309] width 318 height 33
click at [1350, 21] on div "松" at bounding box center [1342, 26] width 52 height 33
click at [1372, 275] on link "設定" at bounding box center [1360, 278] width 23 height 14
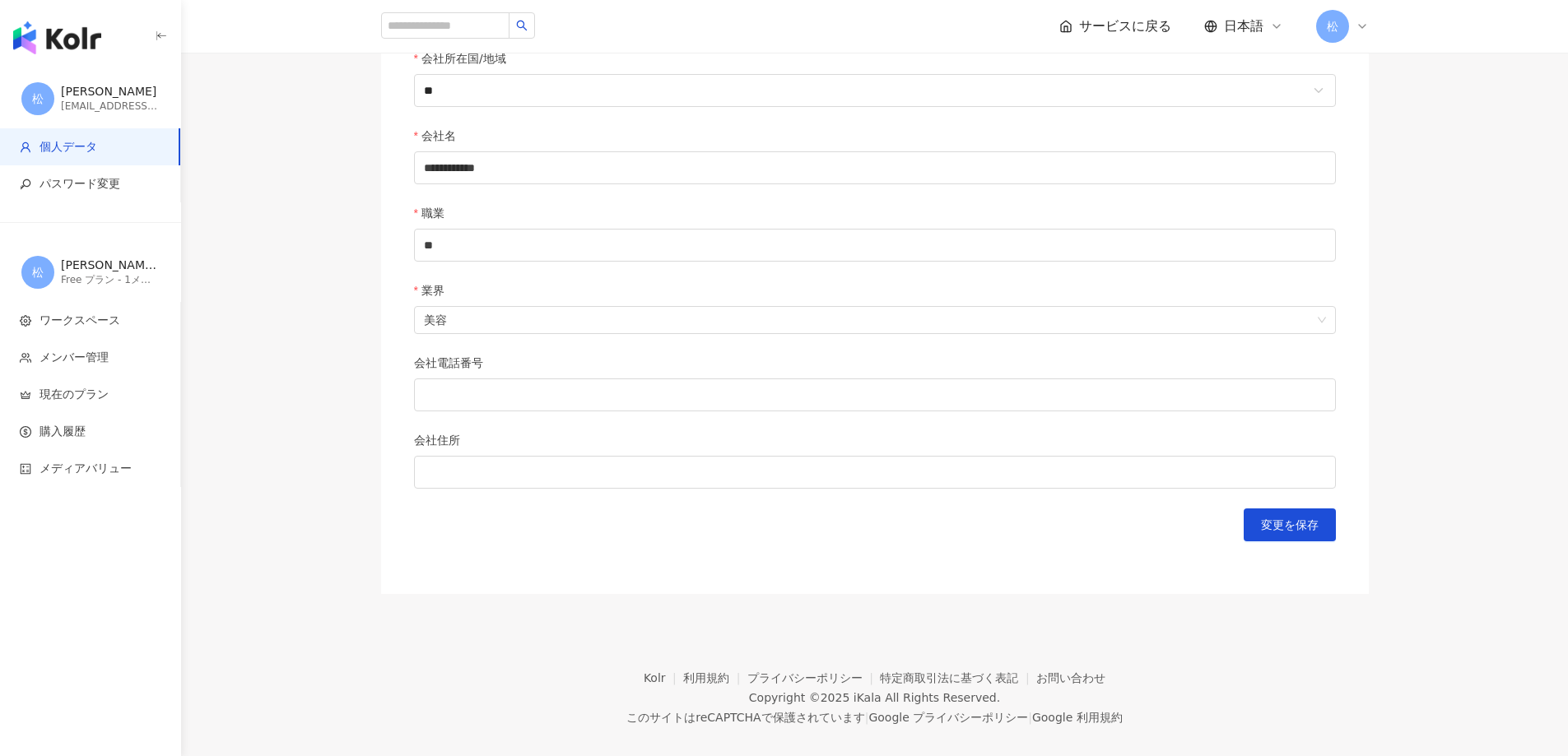
scroll to position [629, 0]
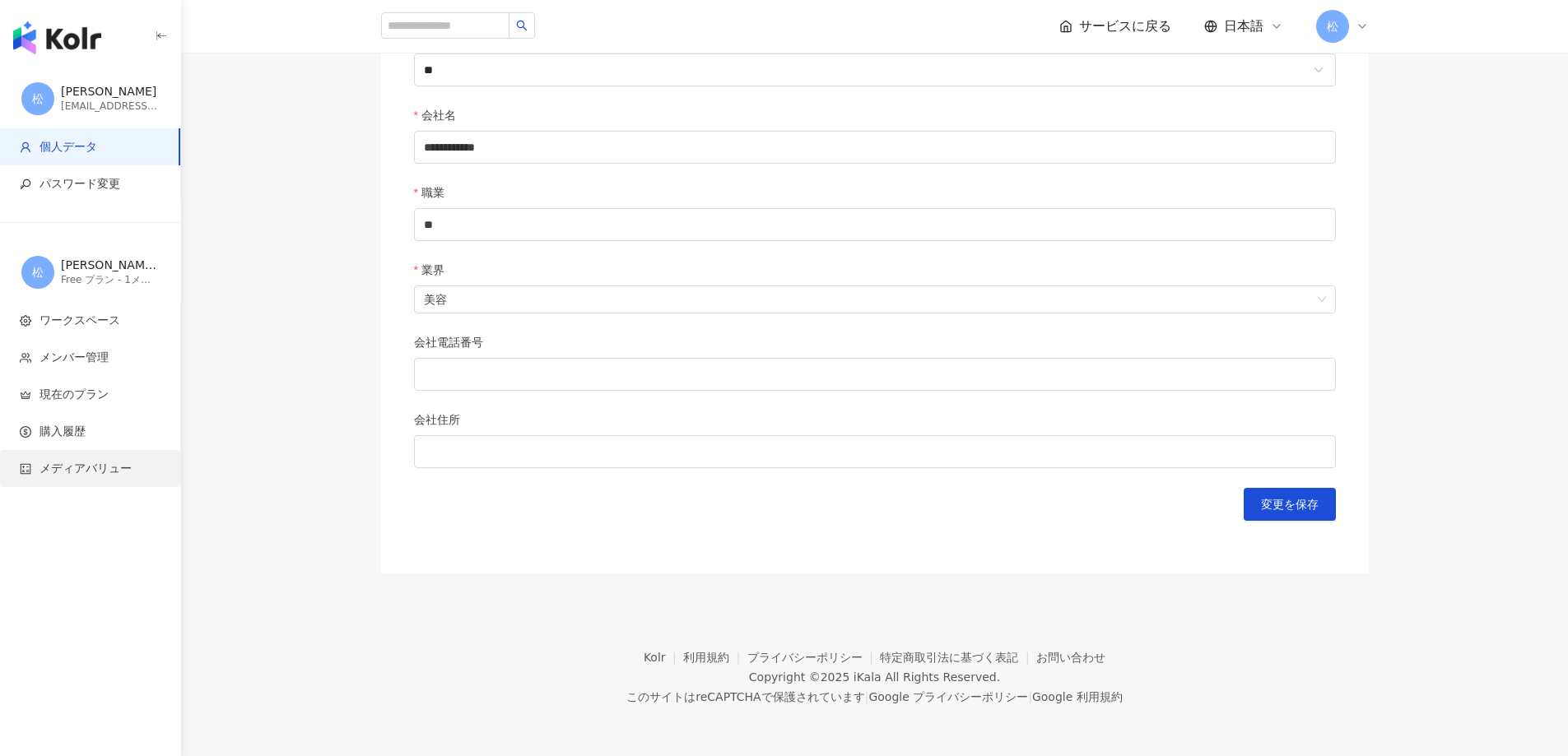
click at [68, 468] on span "メディアバリュー" at bounding box center [85, 469] width 92 height 16
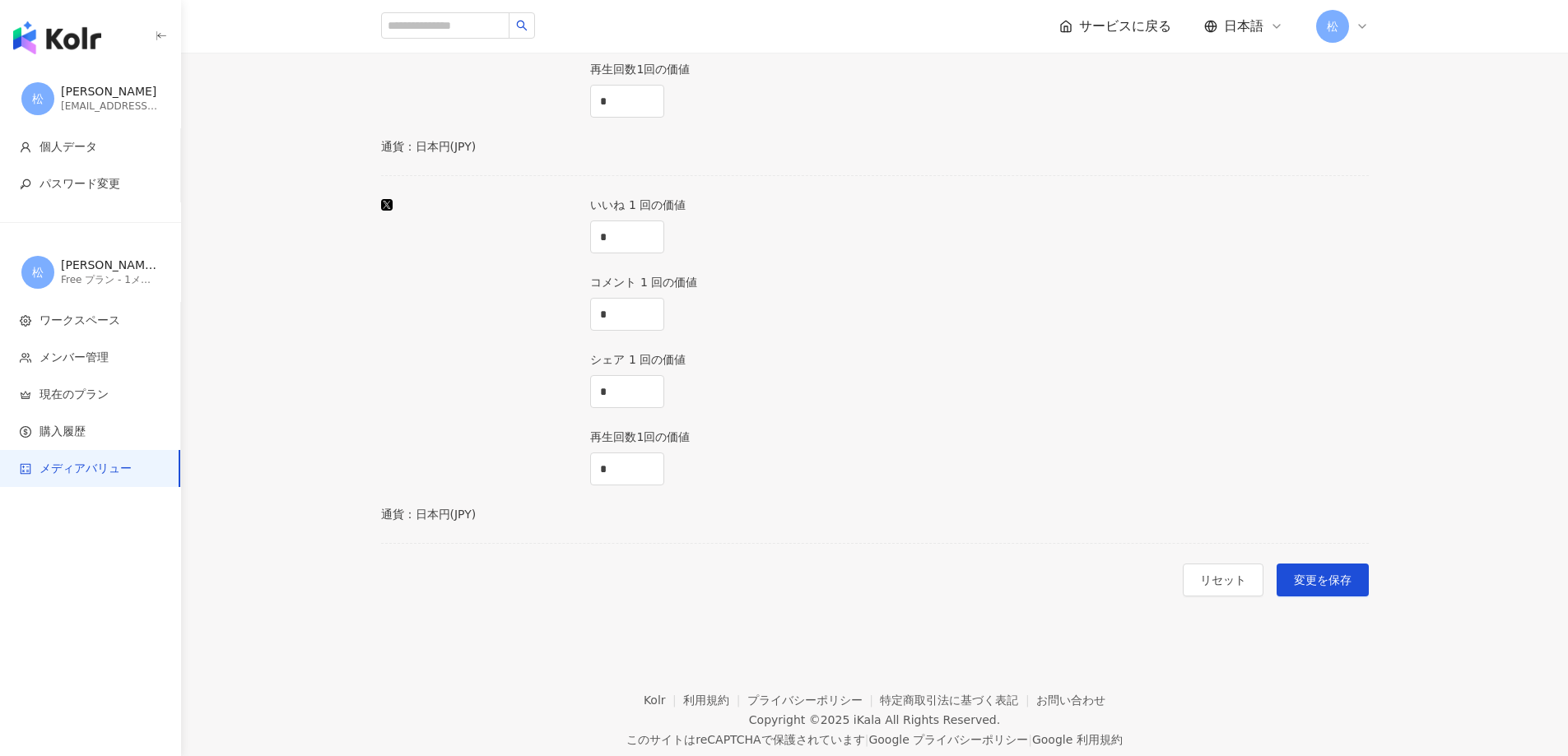
scroll to position [1563, 0]
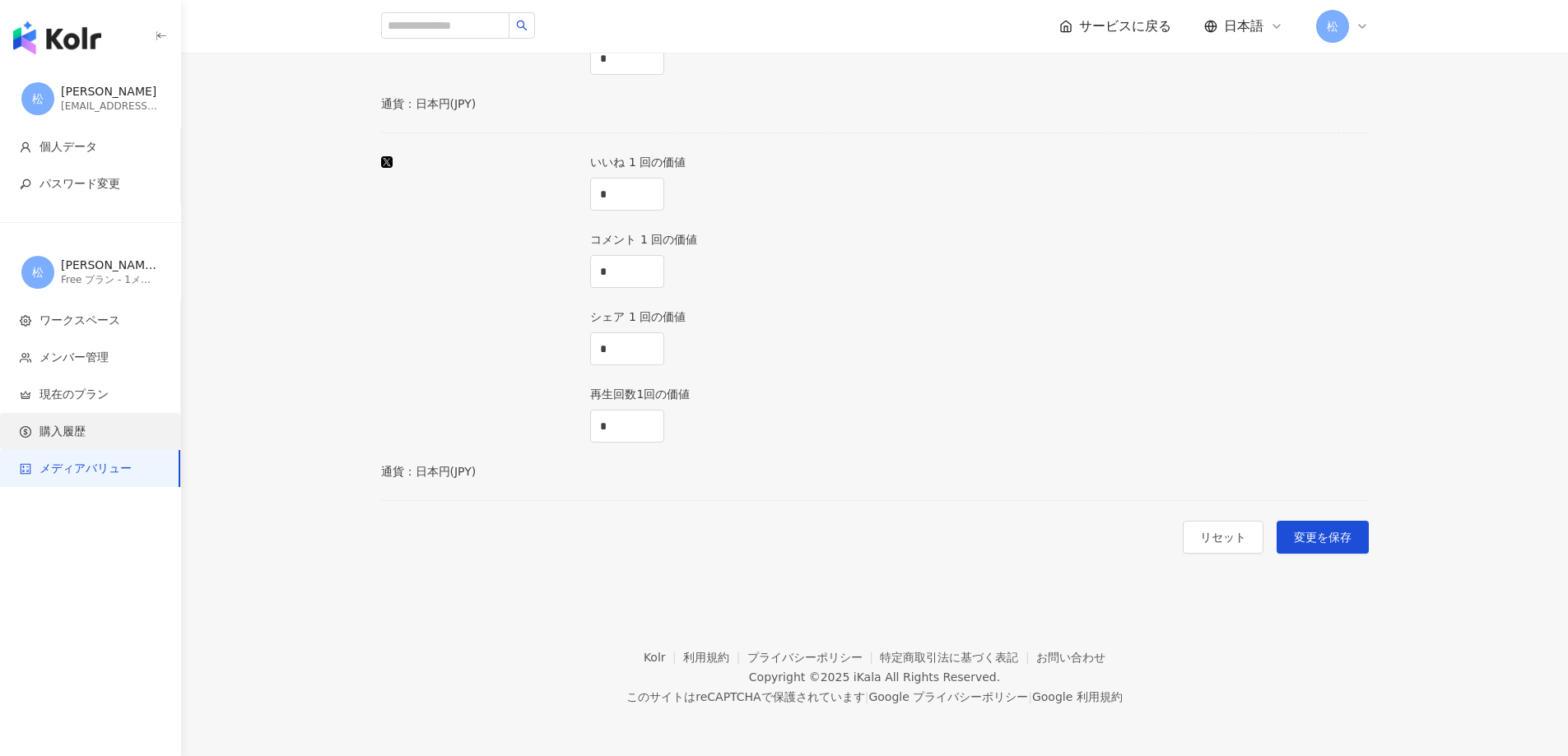
click at [94, 435] on span "購入履歴" at bounding box center [93, 432] width 147 height 16
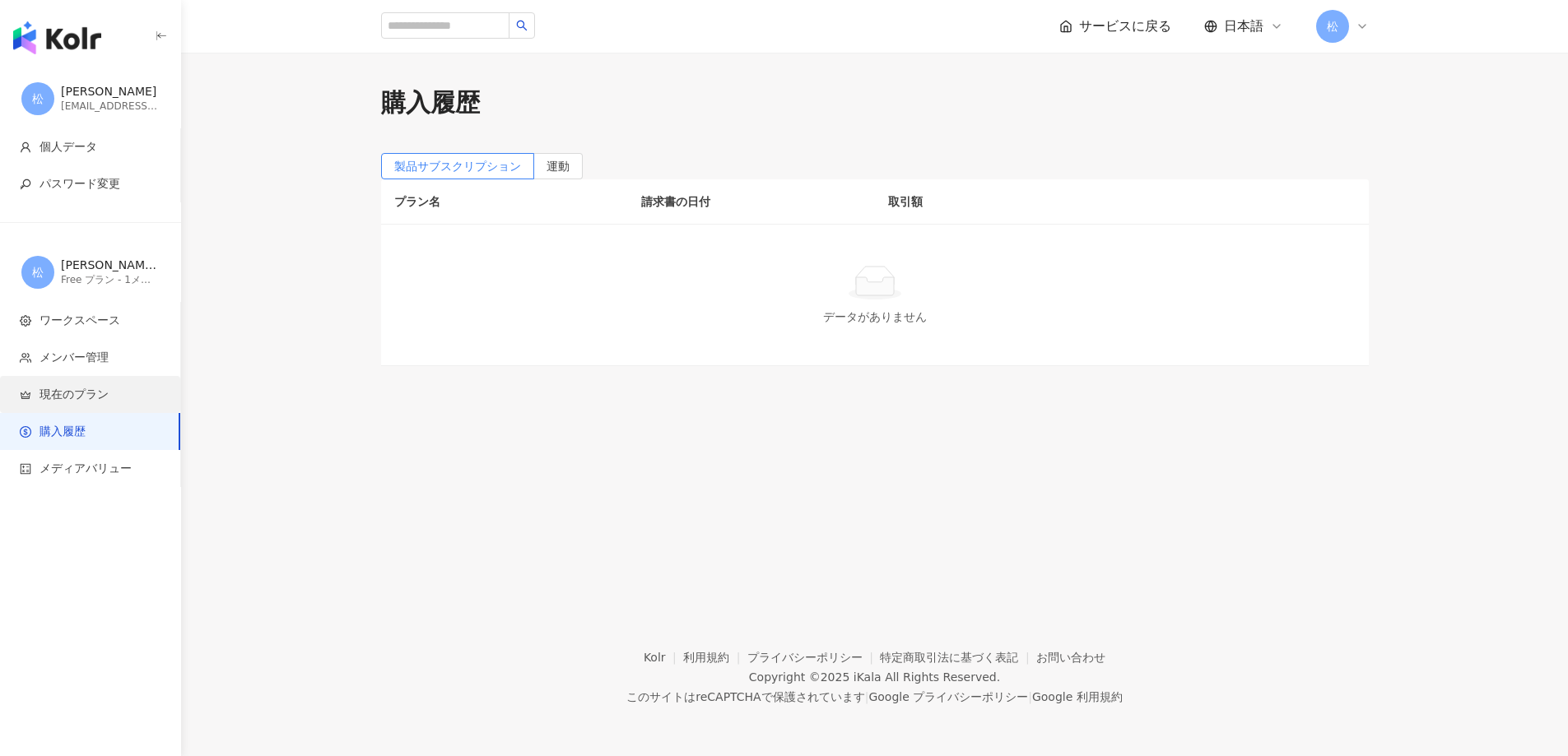
click at [96, 405] on li "現在のプラン" at bounding box center [90, 395] width 180 height 37
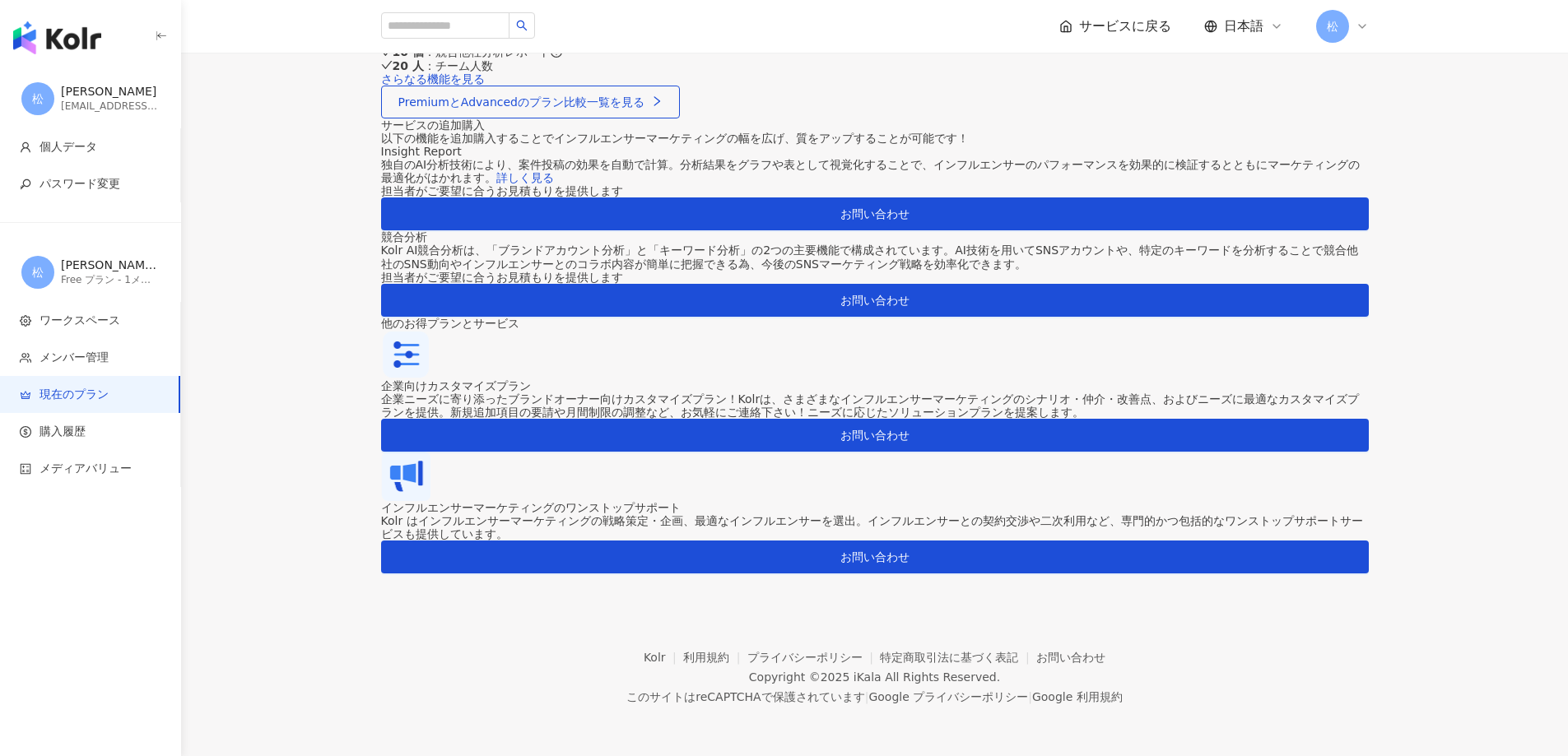
scroll to position [1482, 0]
click at [82, 143] on span "個人データ" at bounding box center [68, 147] width 57 height 16
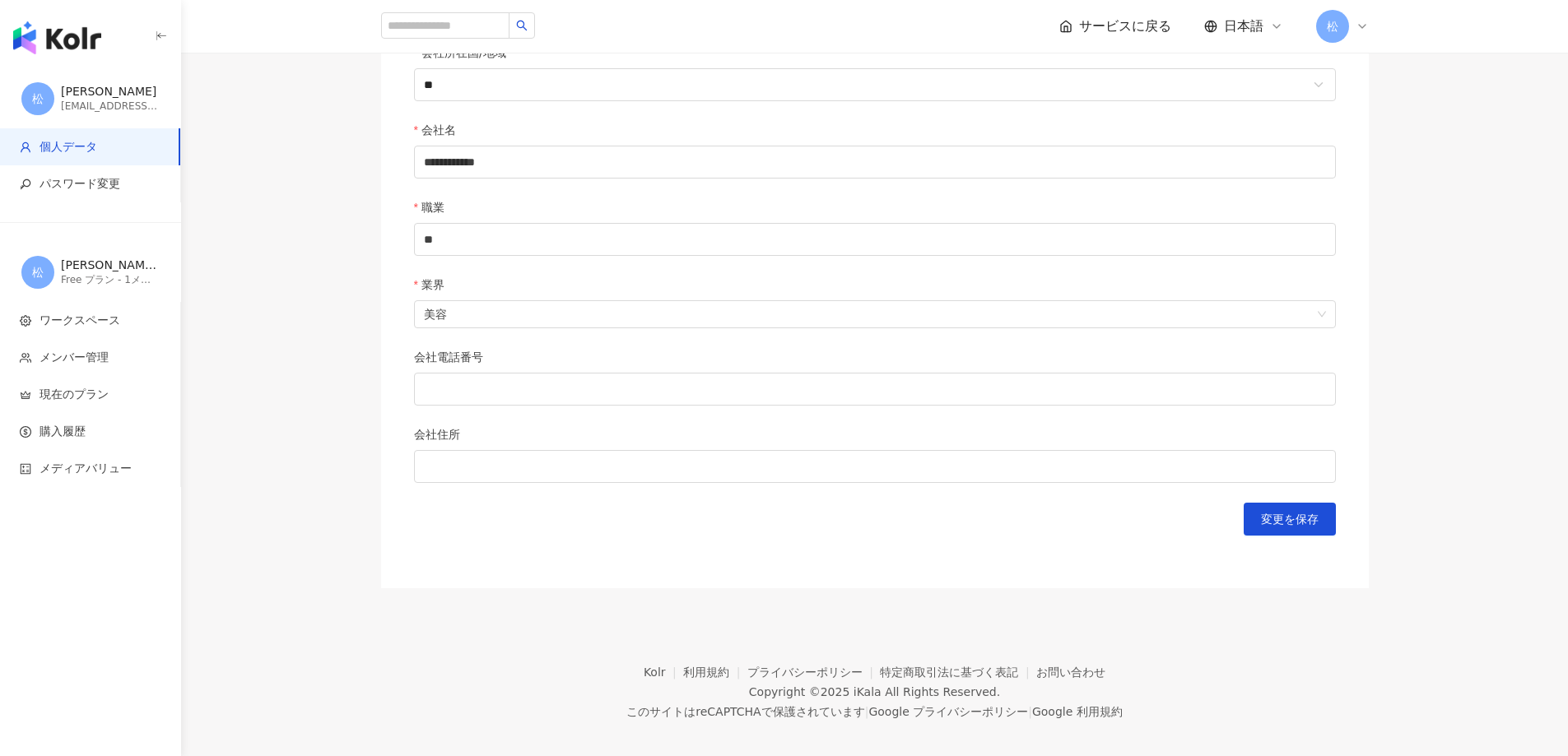
scroll to position [629, 0]
